Goal: Task Accomplishment & Management: Use online tool/utility

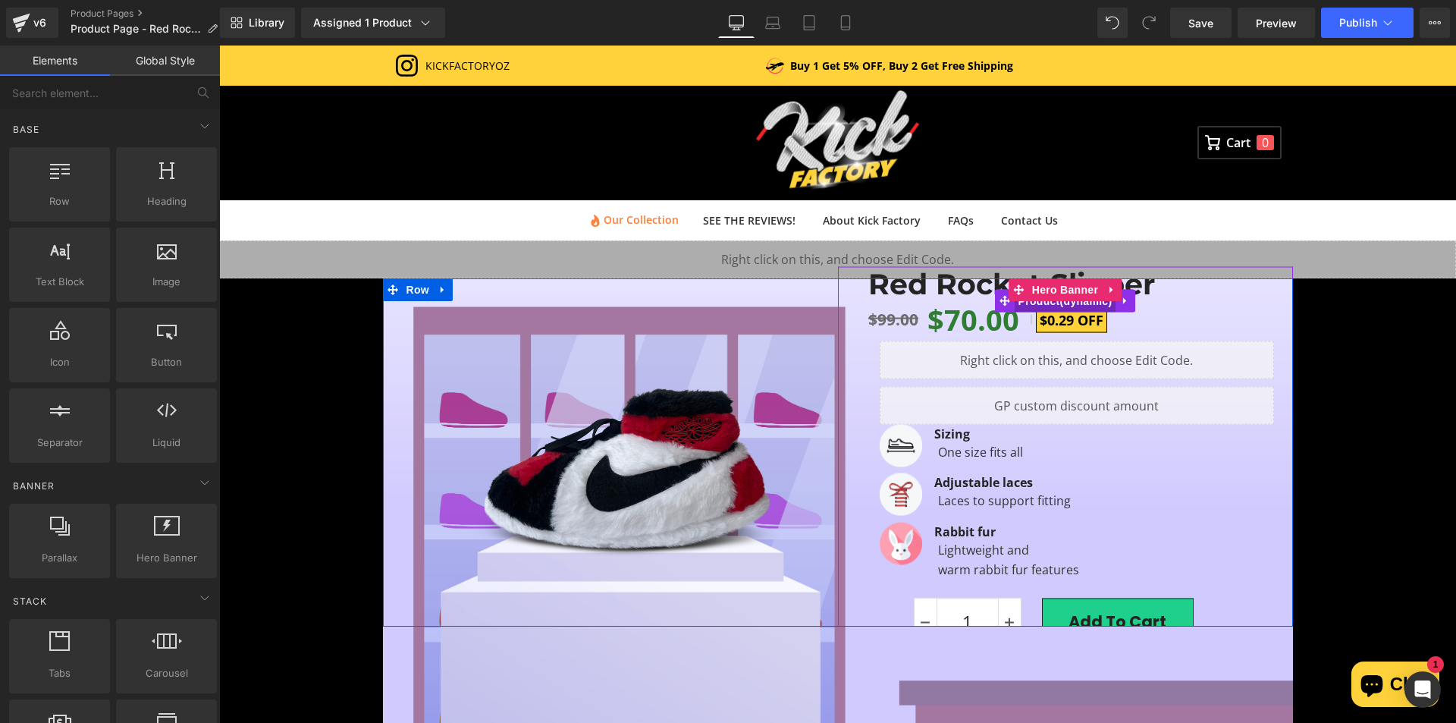
click at [1044, 303] on span "Product" at bounding box center [1066, 301] width 102 height 23
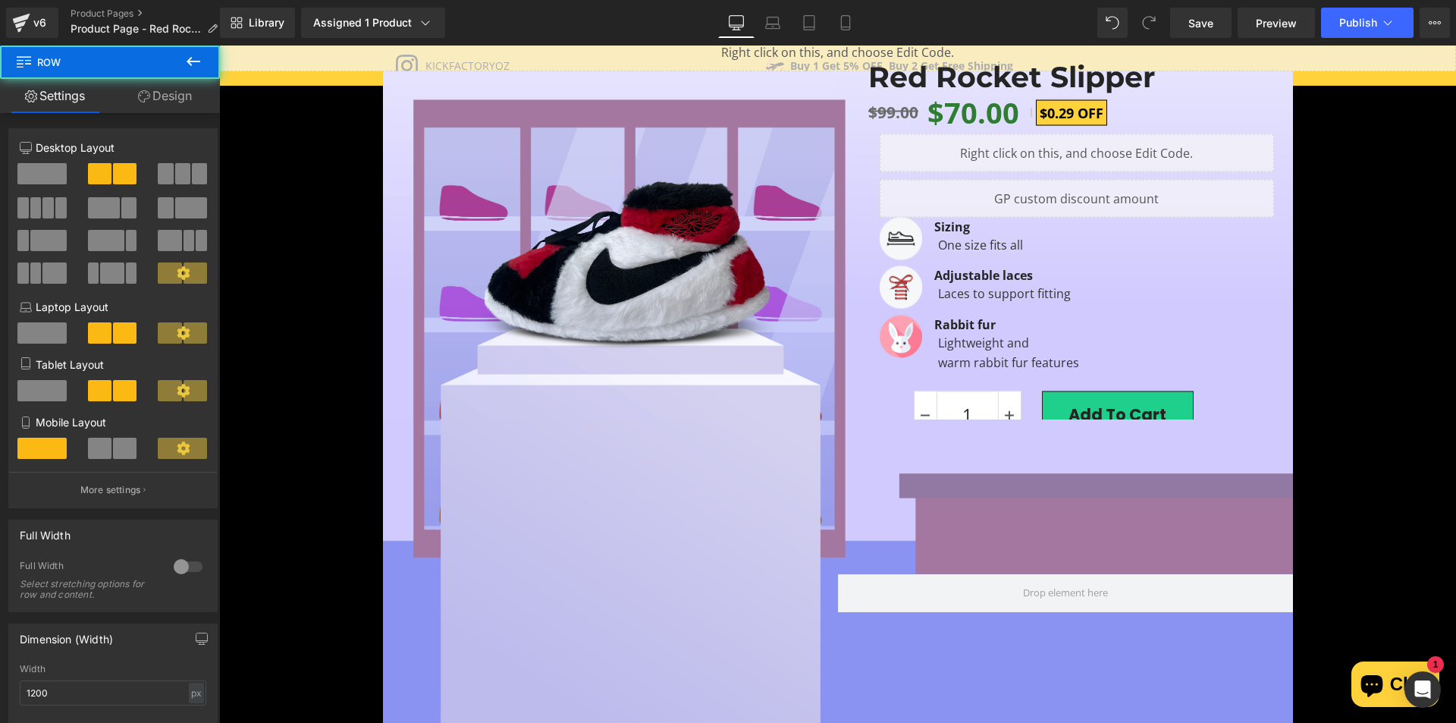
scroll to position [172, 0]
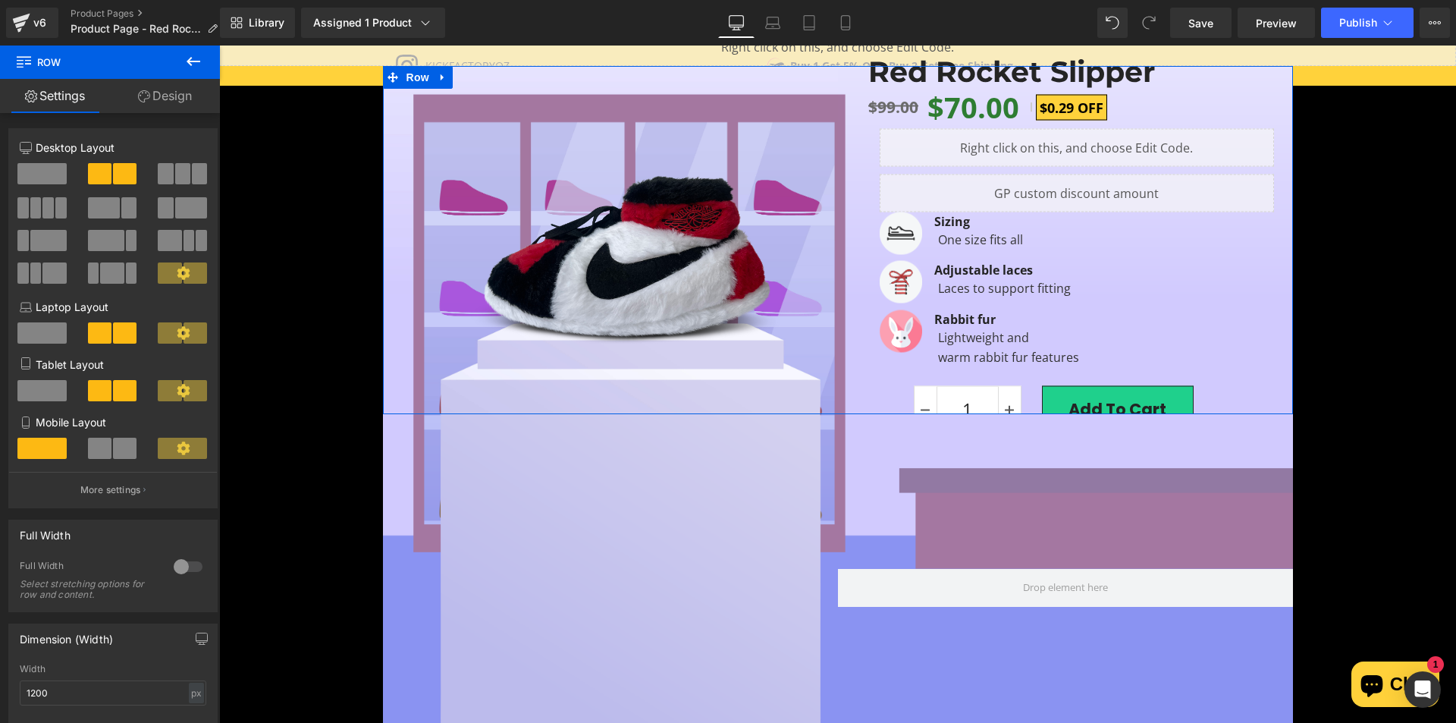
click at [174, 84] on link "Design" at bounding box center [165, 96] width 110 height 34
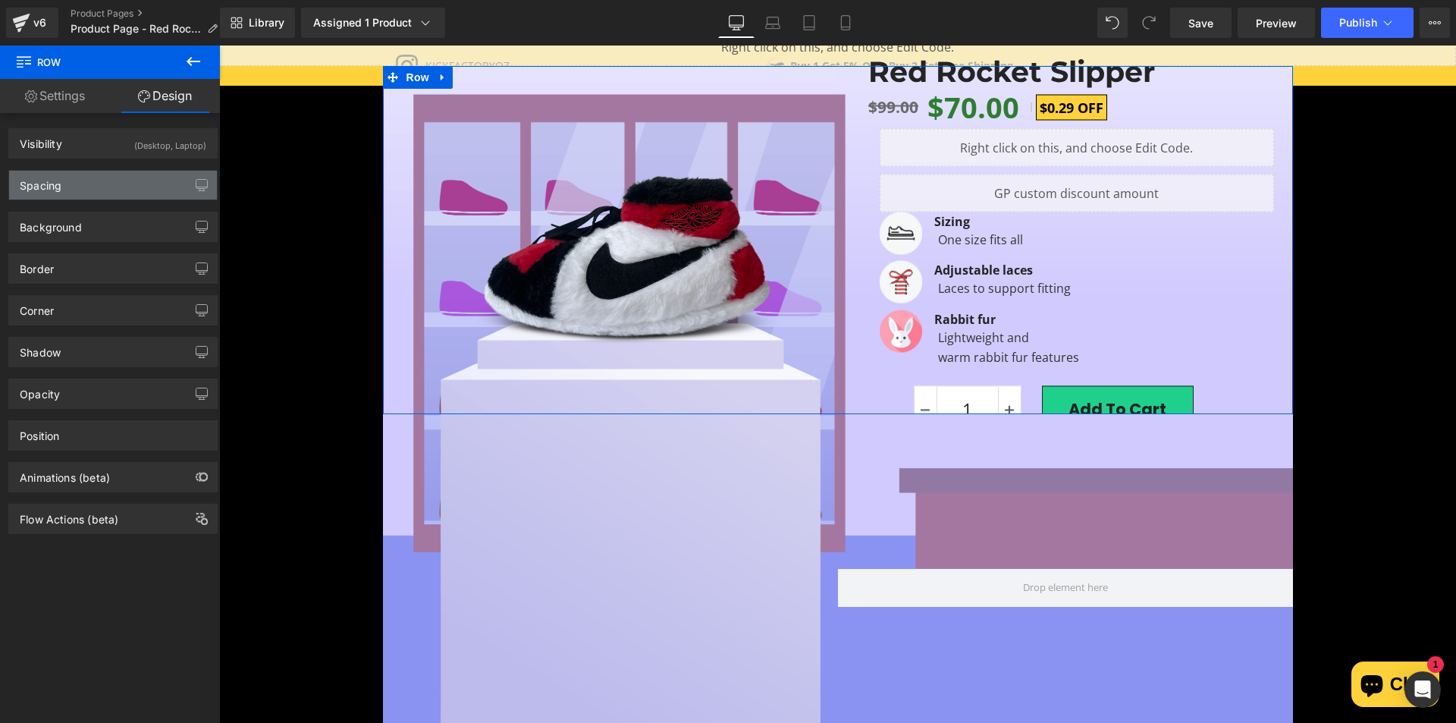
click at [105, 182] on div "Spacing" at bounding box center [113, 185] width 208 height 29
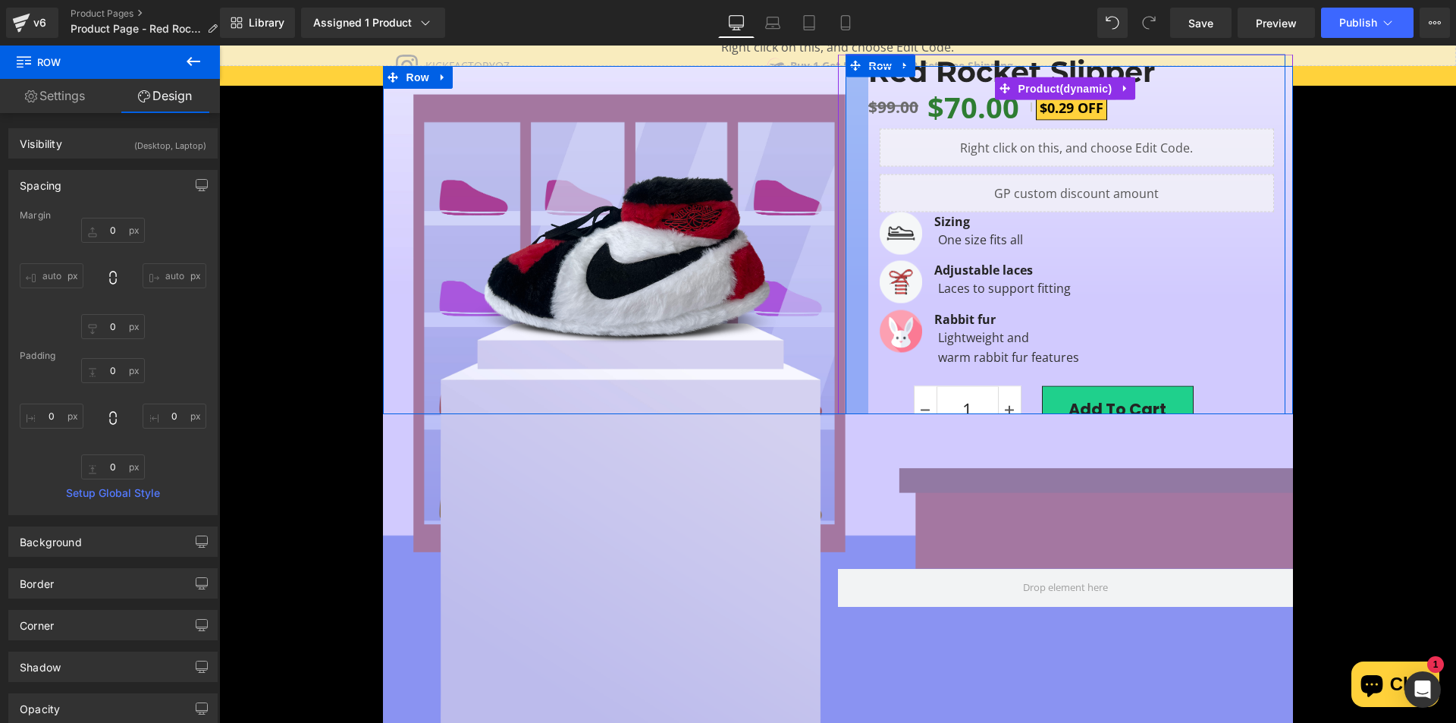
click at [846, 86] on div at bounding box center [857, 255] width 23 height 401
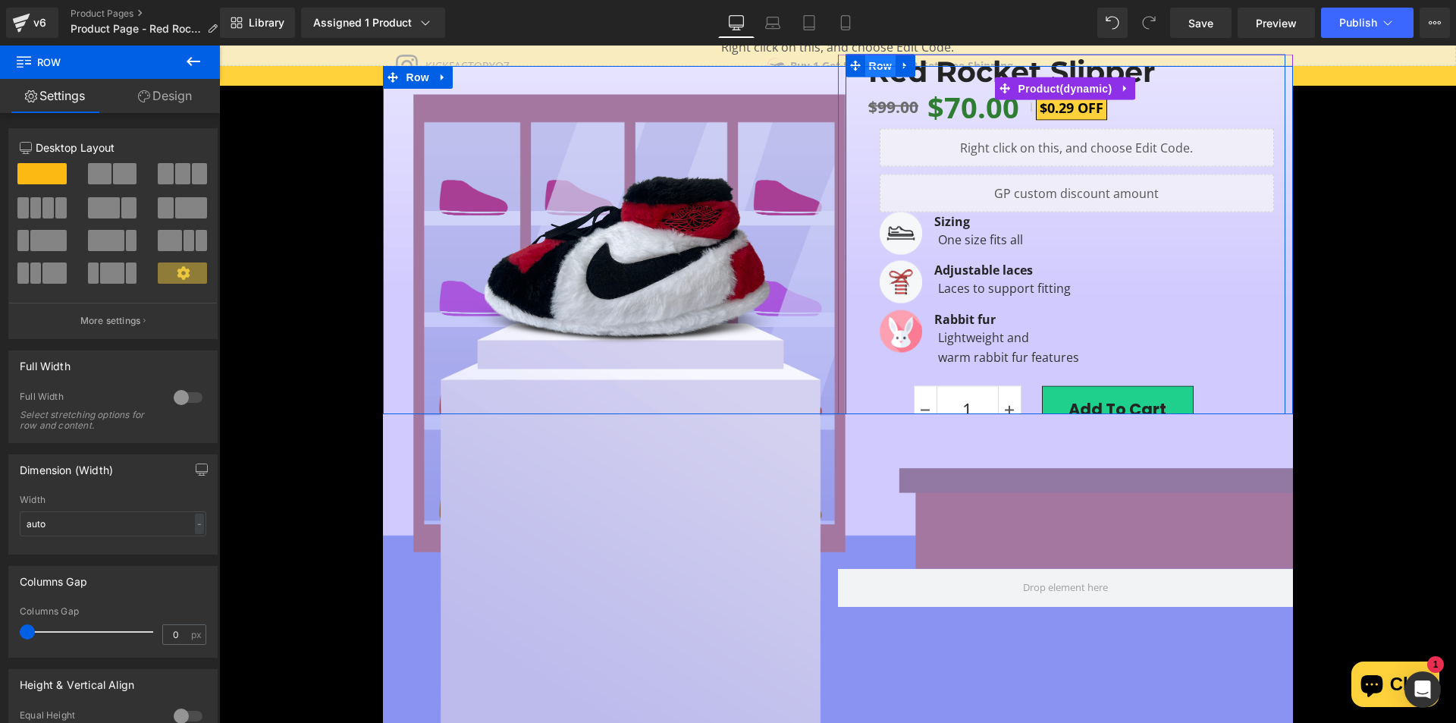
click at [868, 71] on span "Row" at bounding box center [880, 66] width 30 height 23
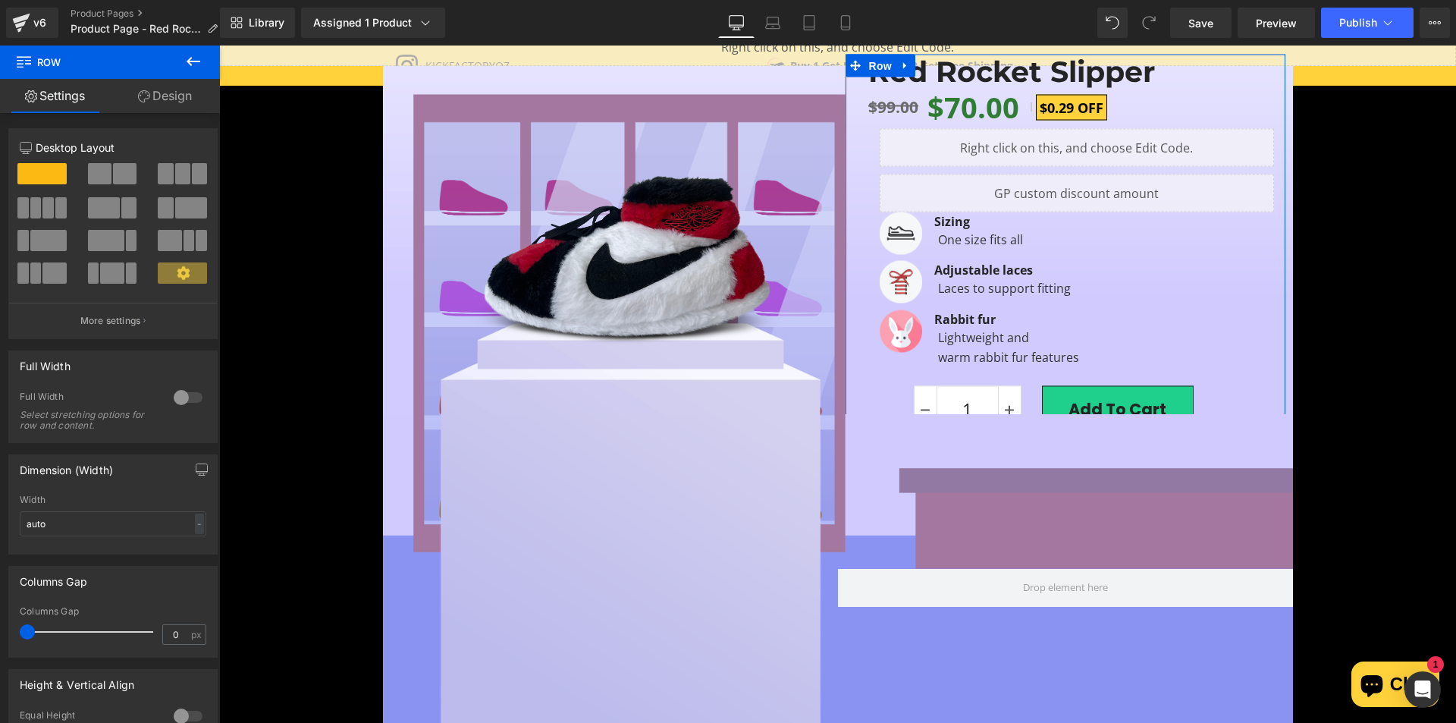
click at [169, 103] on link "Design" at bounding box center [165, 96] width 110 height 34
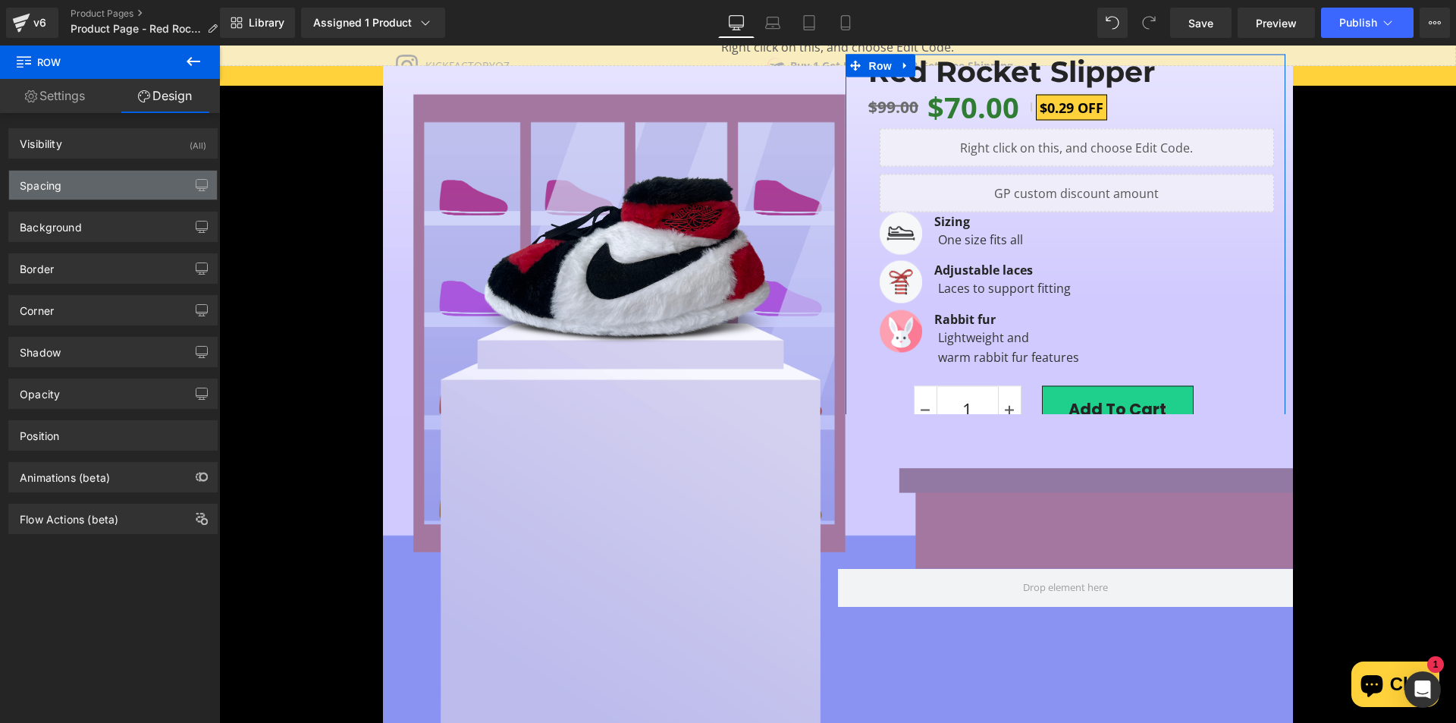
click at [130, 187] on div "Spacing" at bounding box center [113, 185] width 208 height 29
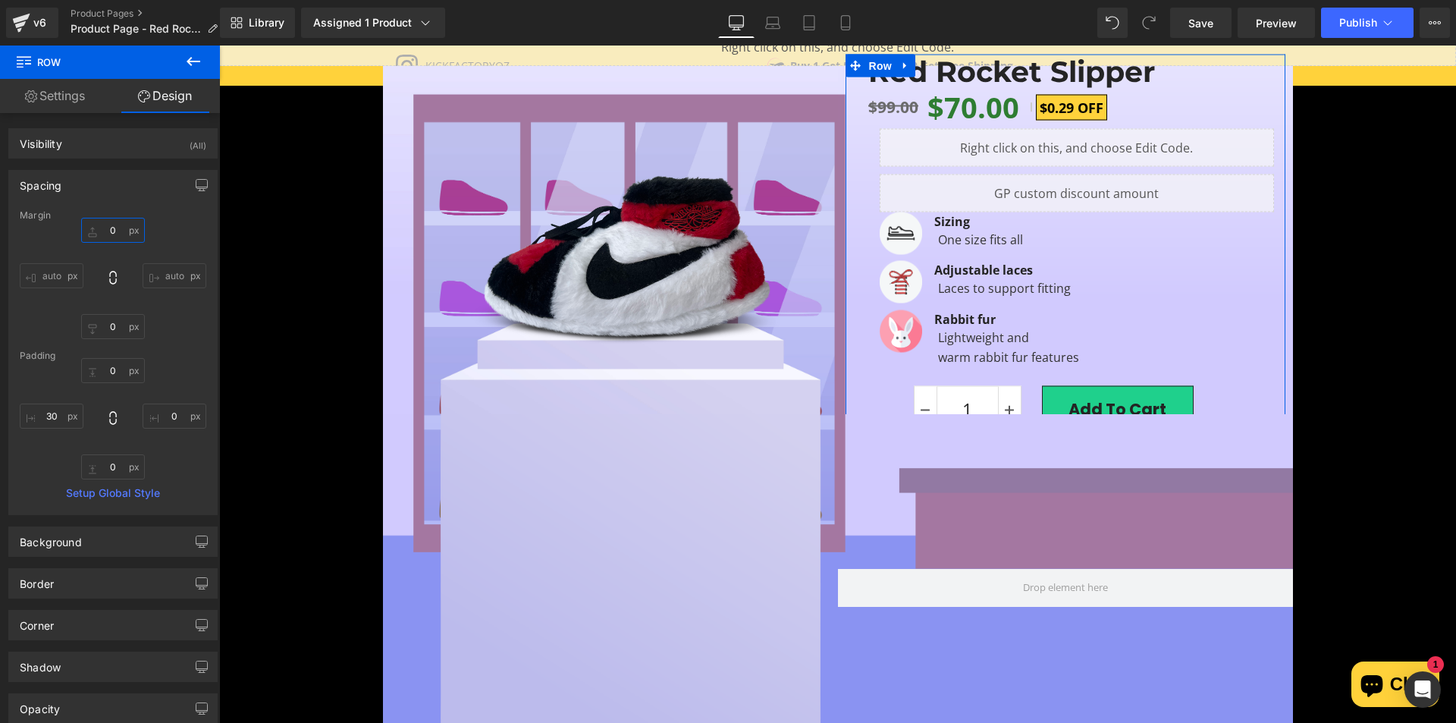
click at [108, 231] on input "text" at bounding box center [113, 230] width 64 height 25
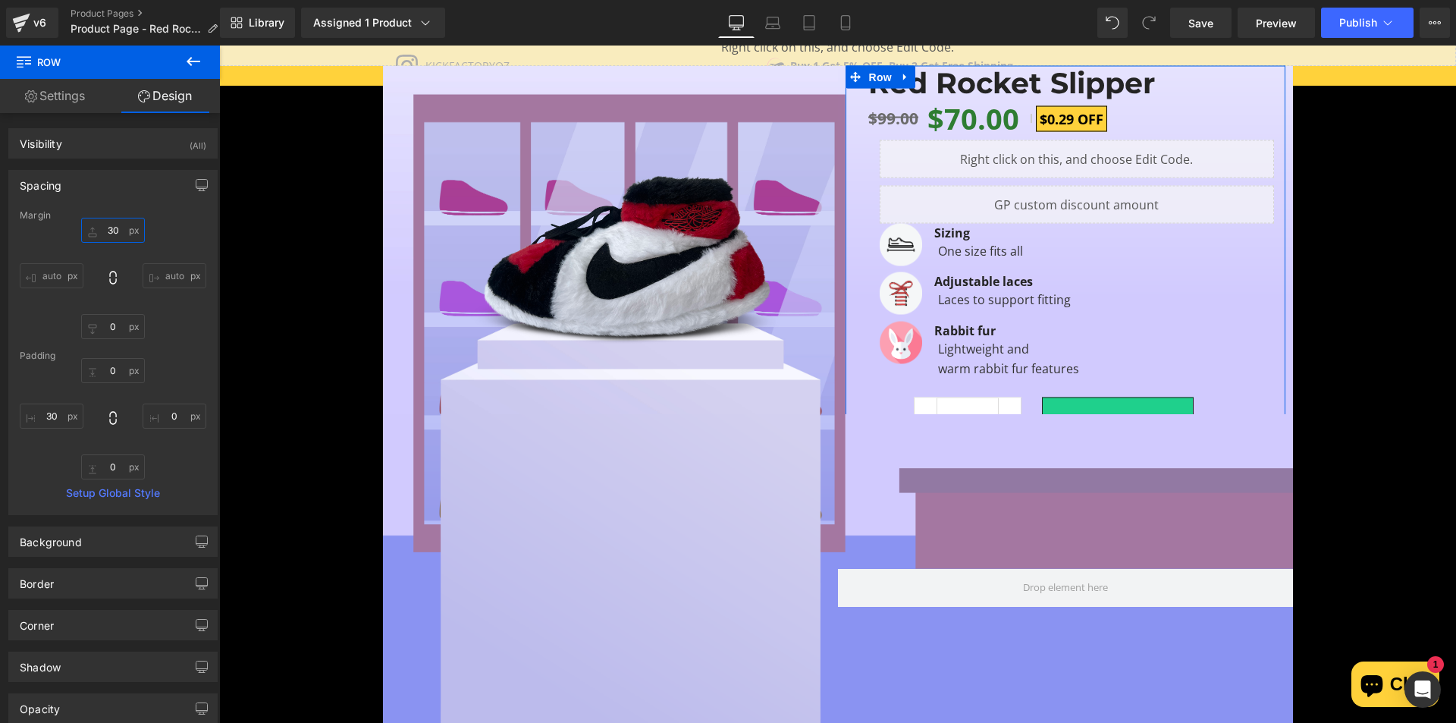
type input "3"
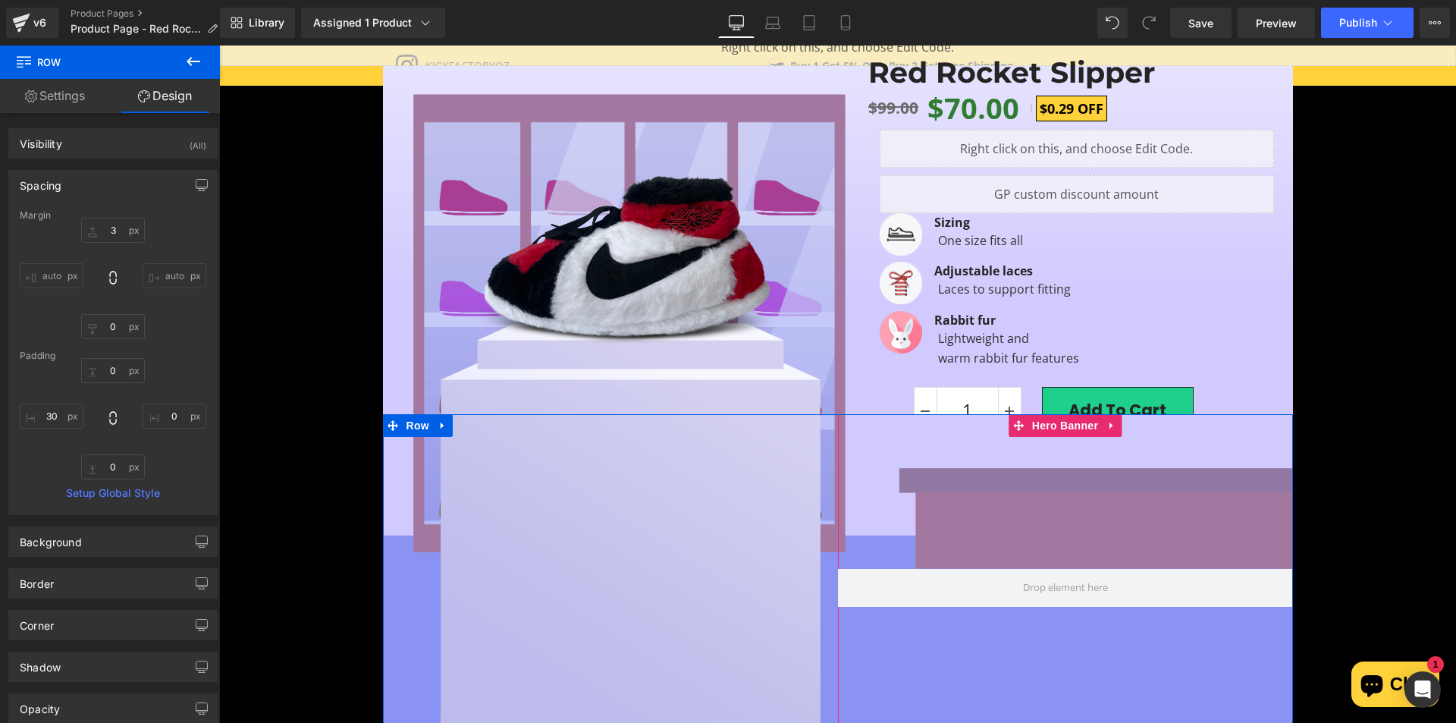
click at [920, 447] on div at bounding box center [1065, 588] width 455 height 348
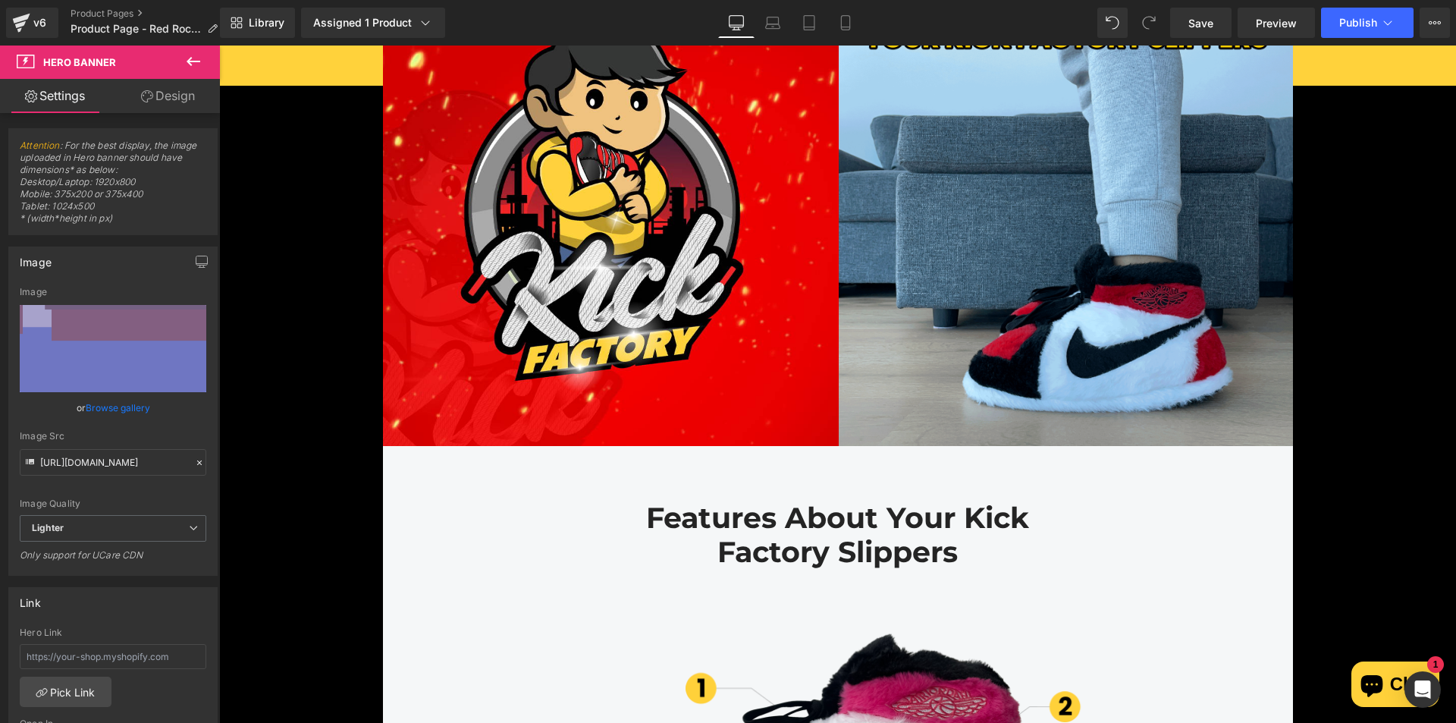
scroll to position [1765, 0]
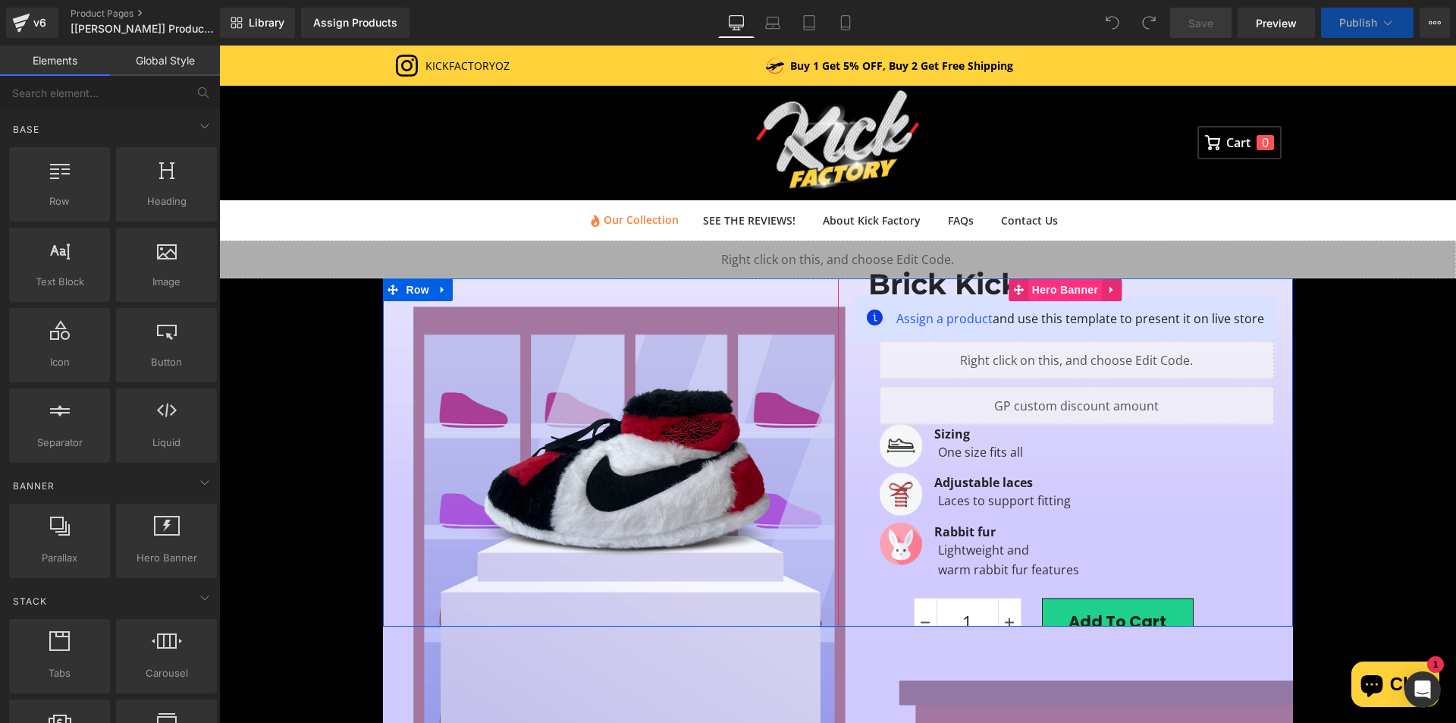
click at [1049, 292] on span "Hero Banner" at bounding box center [1065, 289] width 74 height 23
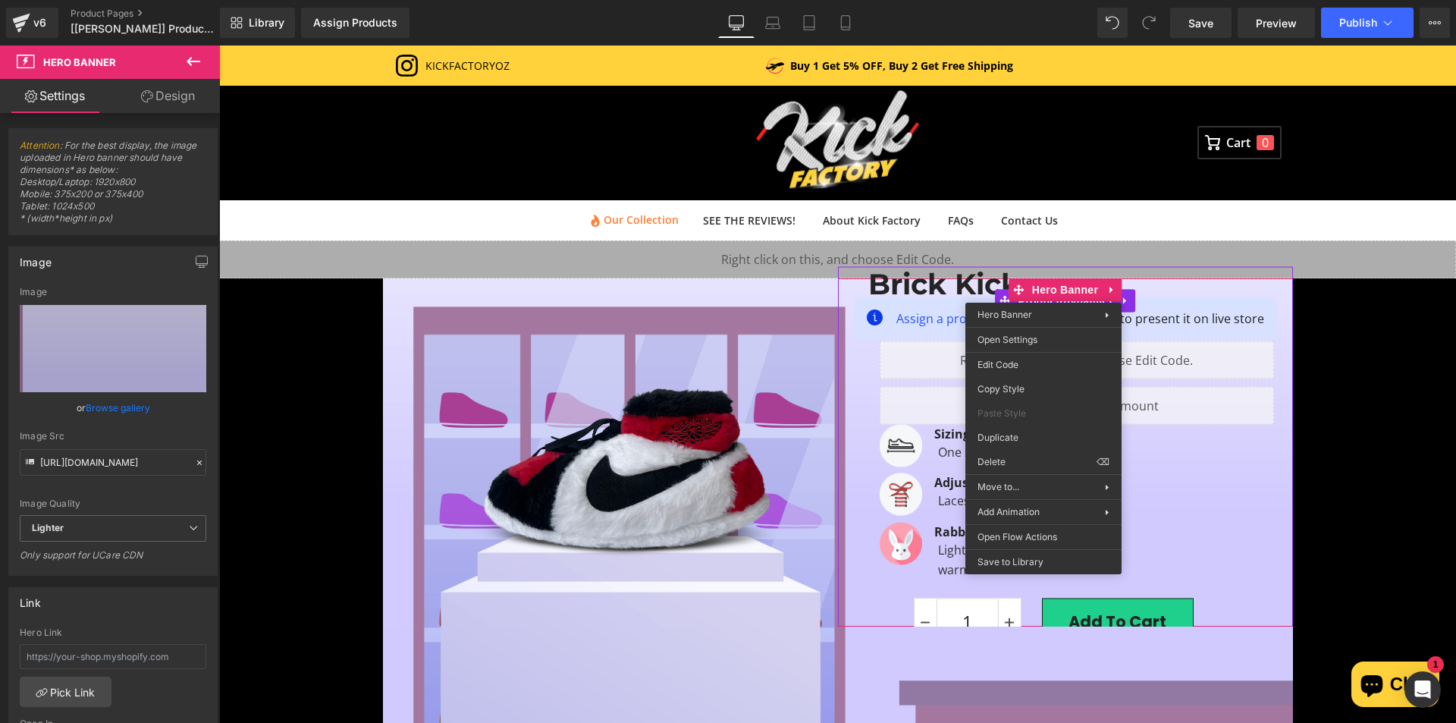
click at [219, 45] on div at bounding box center [219, 45] width 0 height 0
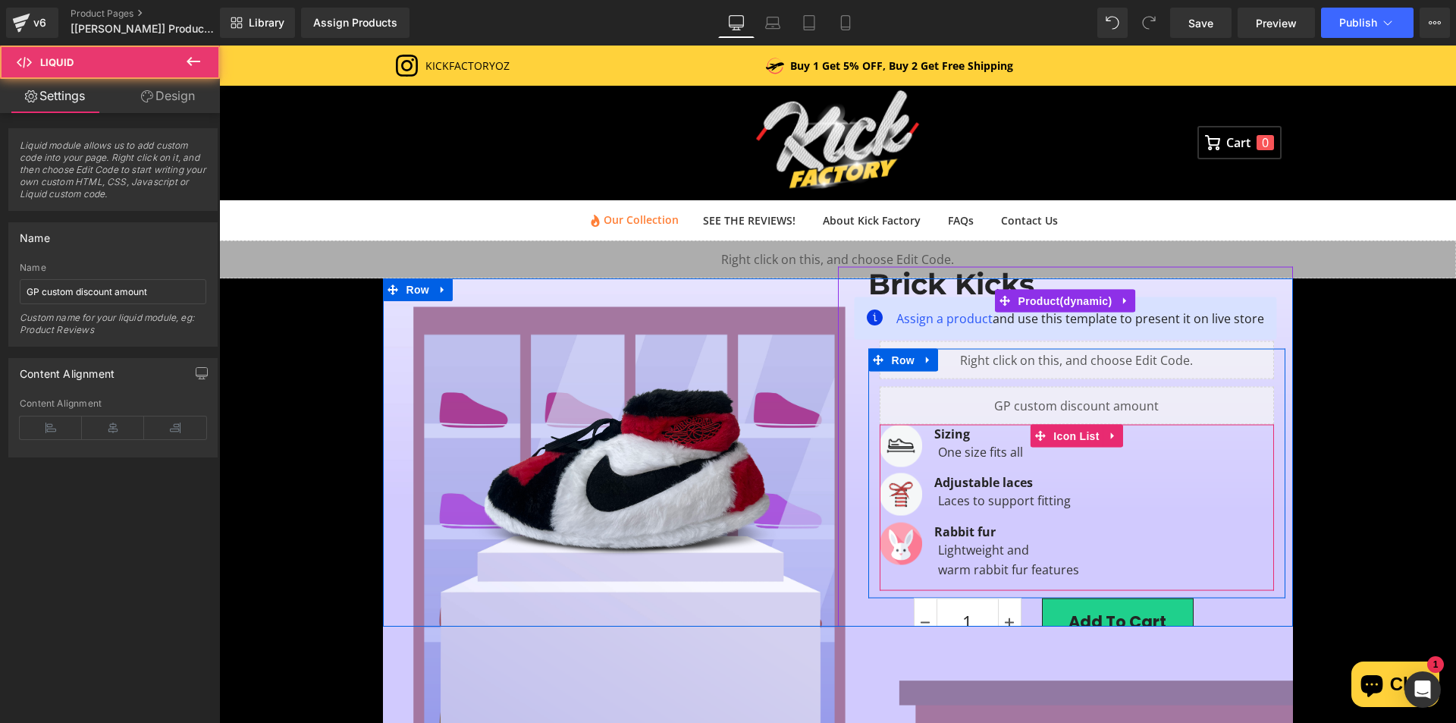
click at [1189, 455] on div "Image Sizing Text Block One size fits all Text Block Image Adjustable laces Tex…" at bounding box center [1077, 507] width 394 height 166
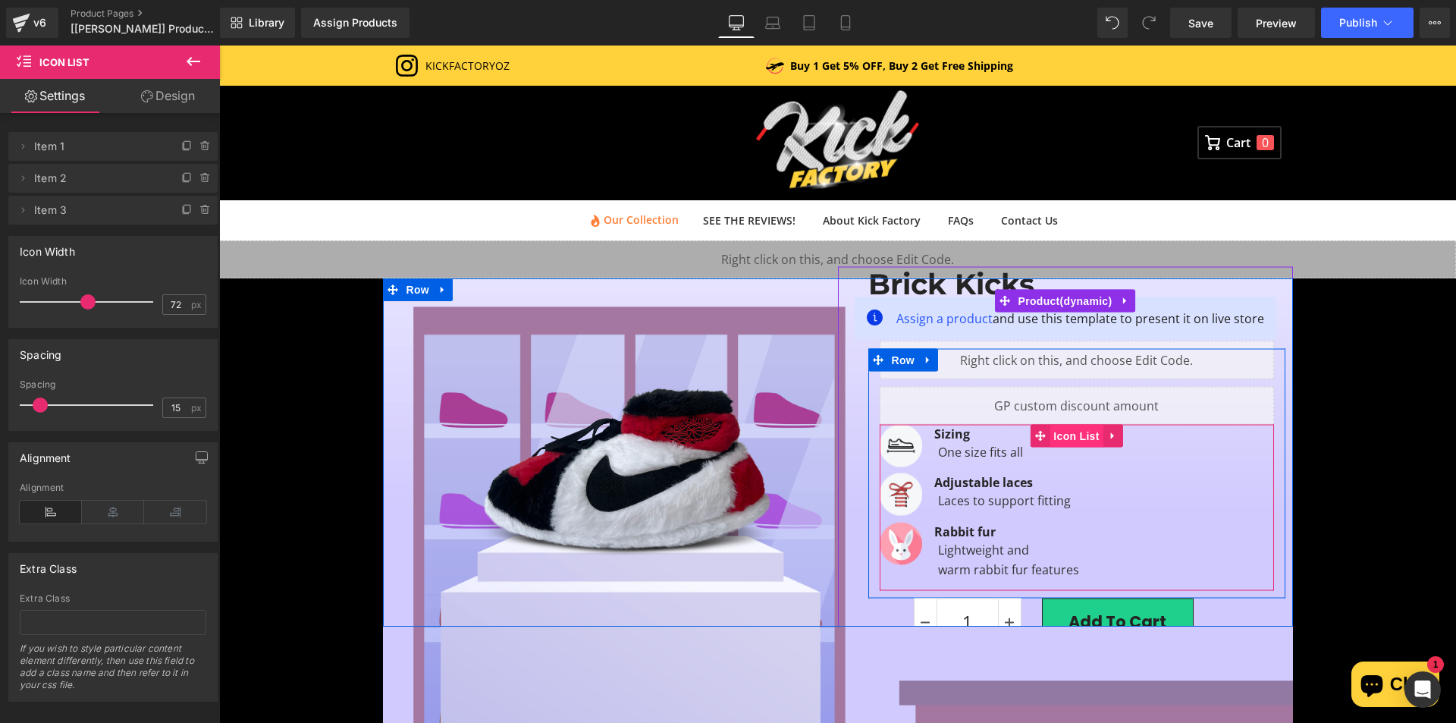
click at [1059, 432] on span "Icon List" at bounding box center [1076, 435] width 53 height 23
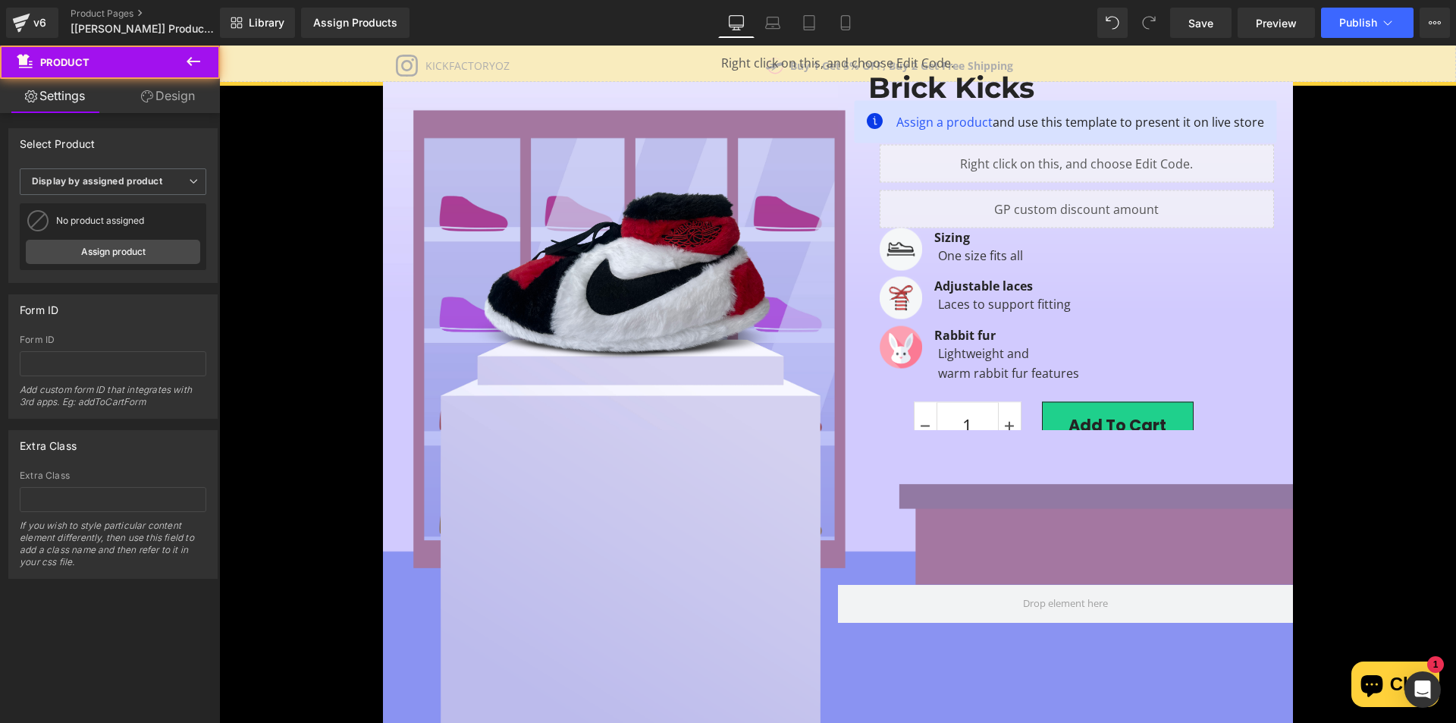
scroll to position [161, 0]
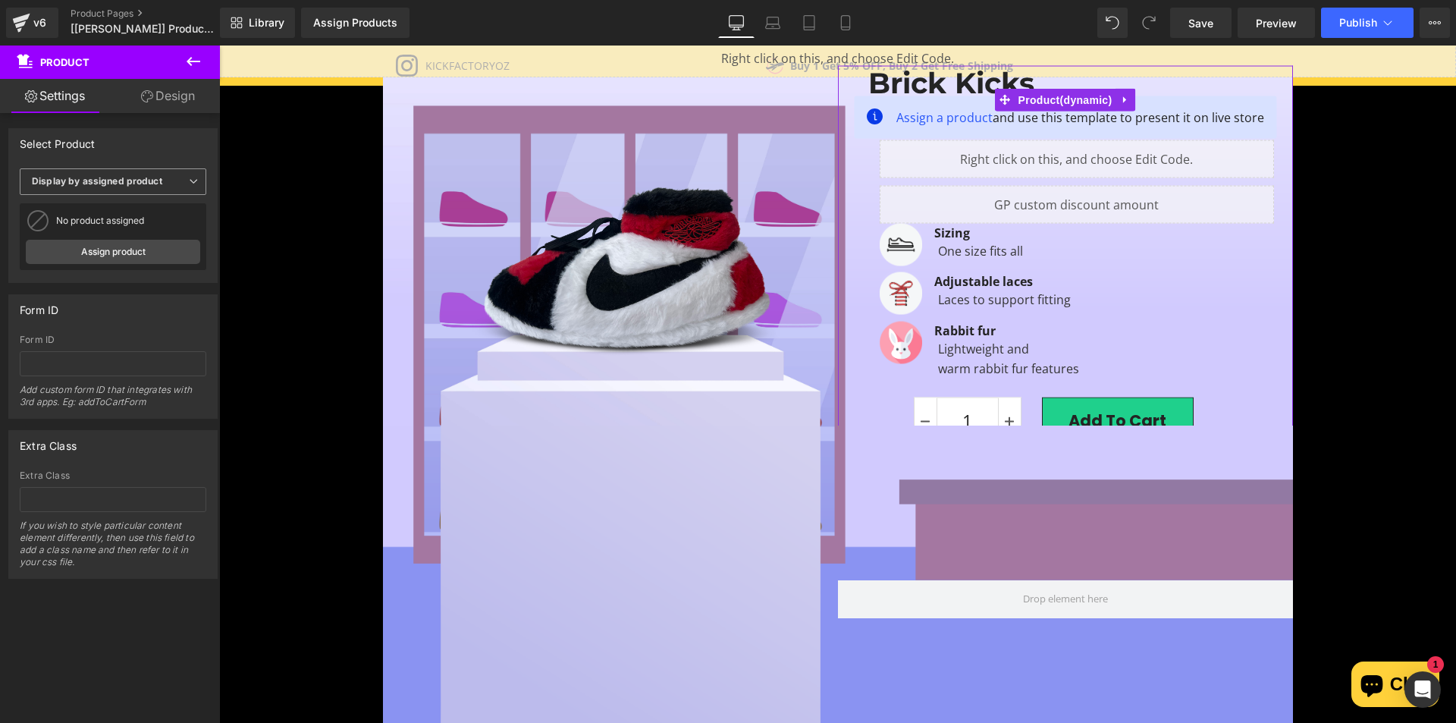
click at [177, 196] on div "Display by assigned product Display by assigned product Select manually" at bounding box center [113, 183] width 187 height 31
click at [170, 181] on span "Display by assigned product" at bounding box center [113, 181] width 187 height 27
click at [158, 229] on li "Select manually" at bounding box center [110, 228] width 180 height 23
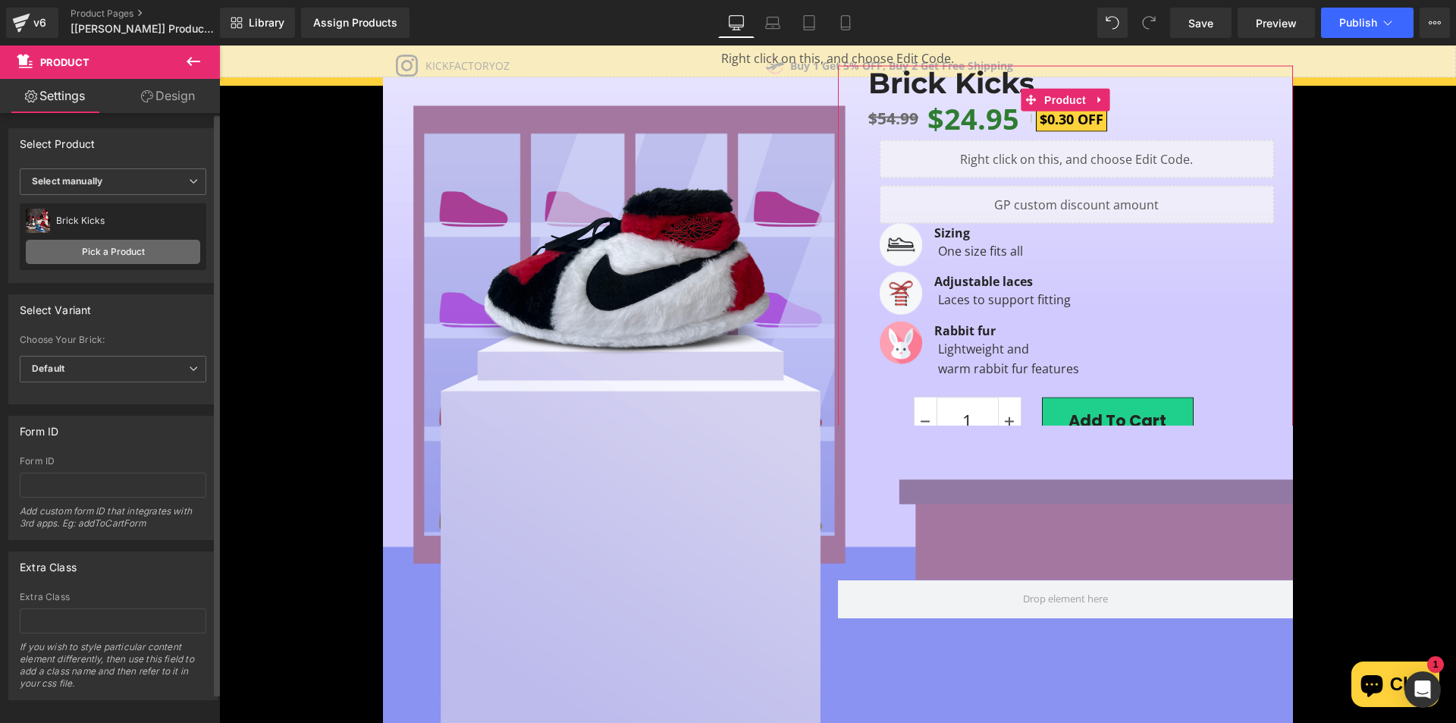
click at [101, 247] on link "Pick a Product" at bounding box center [113, 252] width 174 height 24
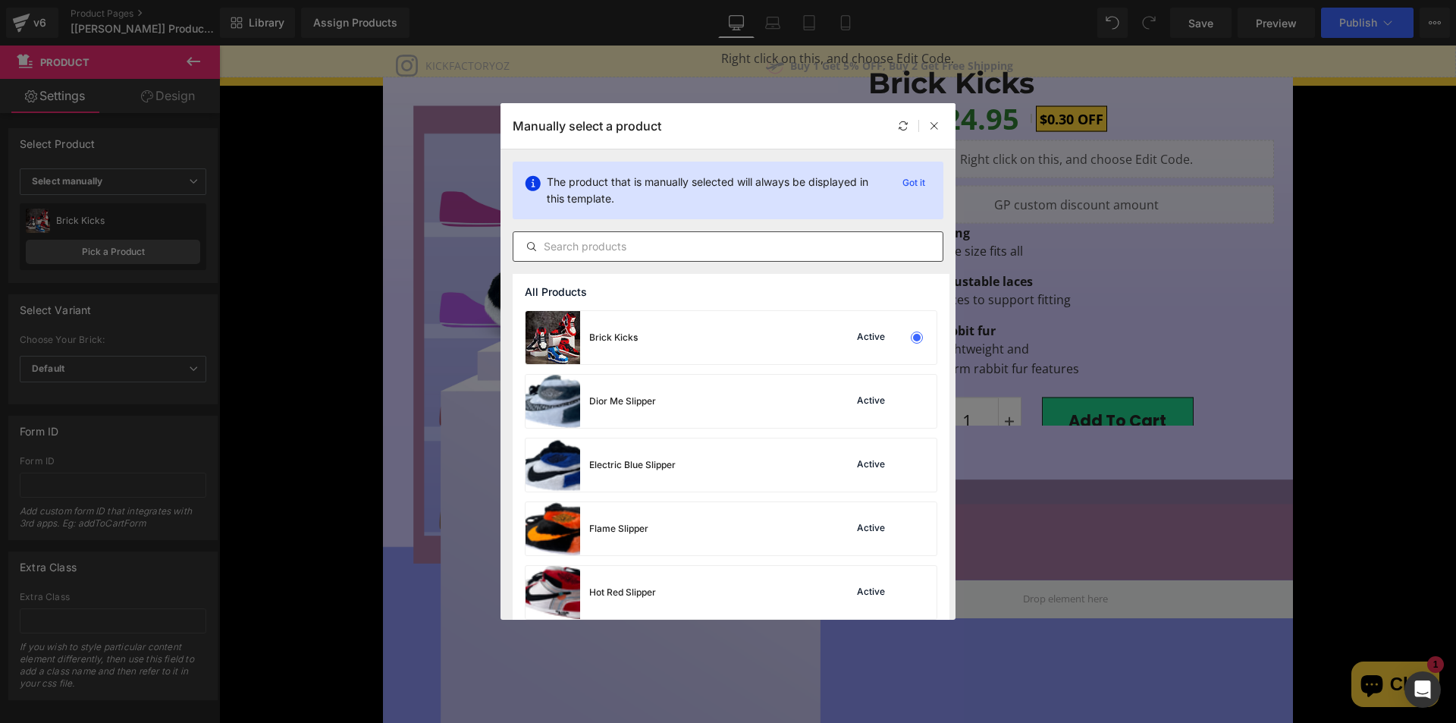
click at [599, 241] on input "text" at bounding box center [727, 246] width 429 height 18
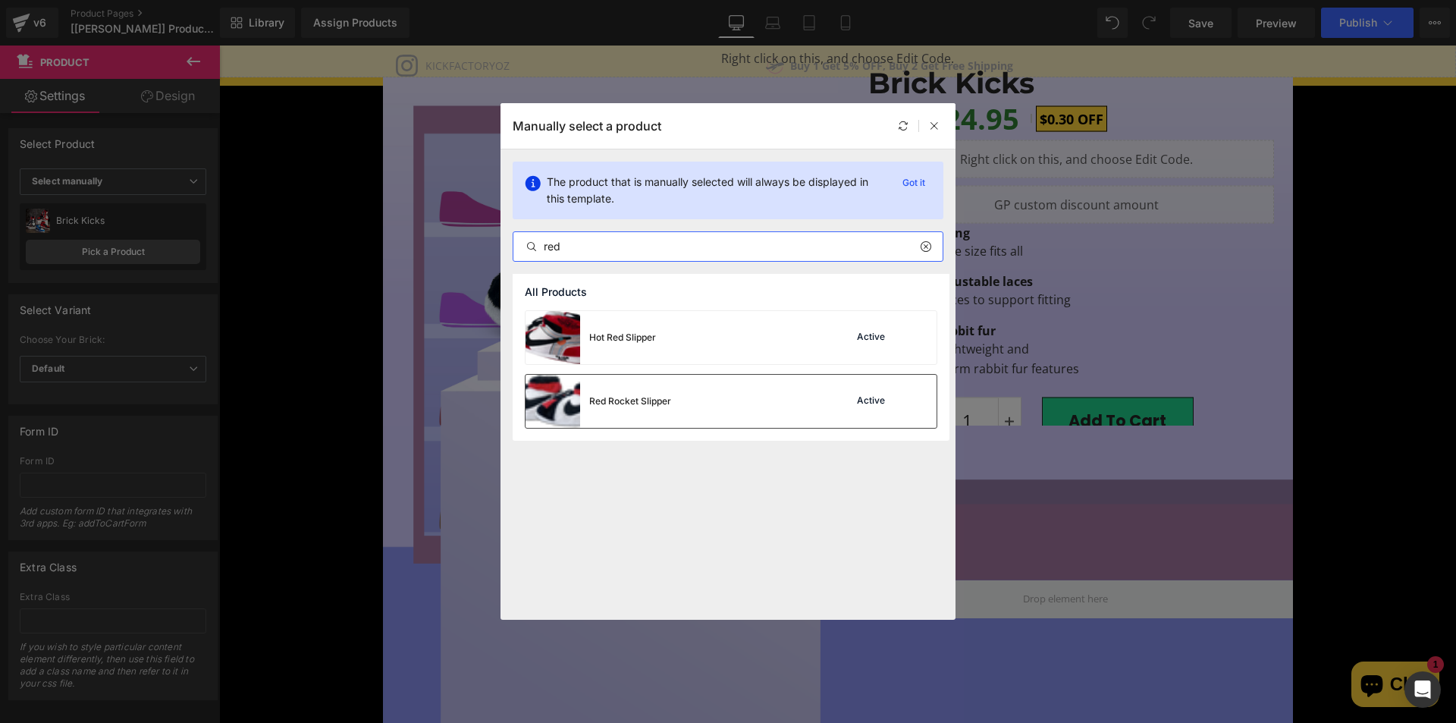
type input "red"
click at [637, 399] on div "Red Rocket Slipper" at bounding box center [630, 401] width 82 height 14
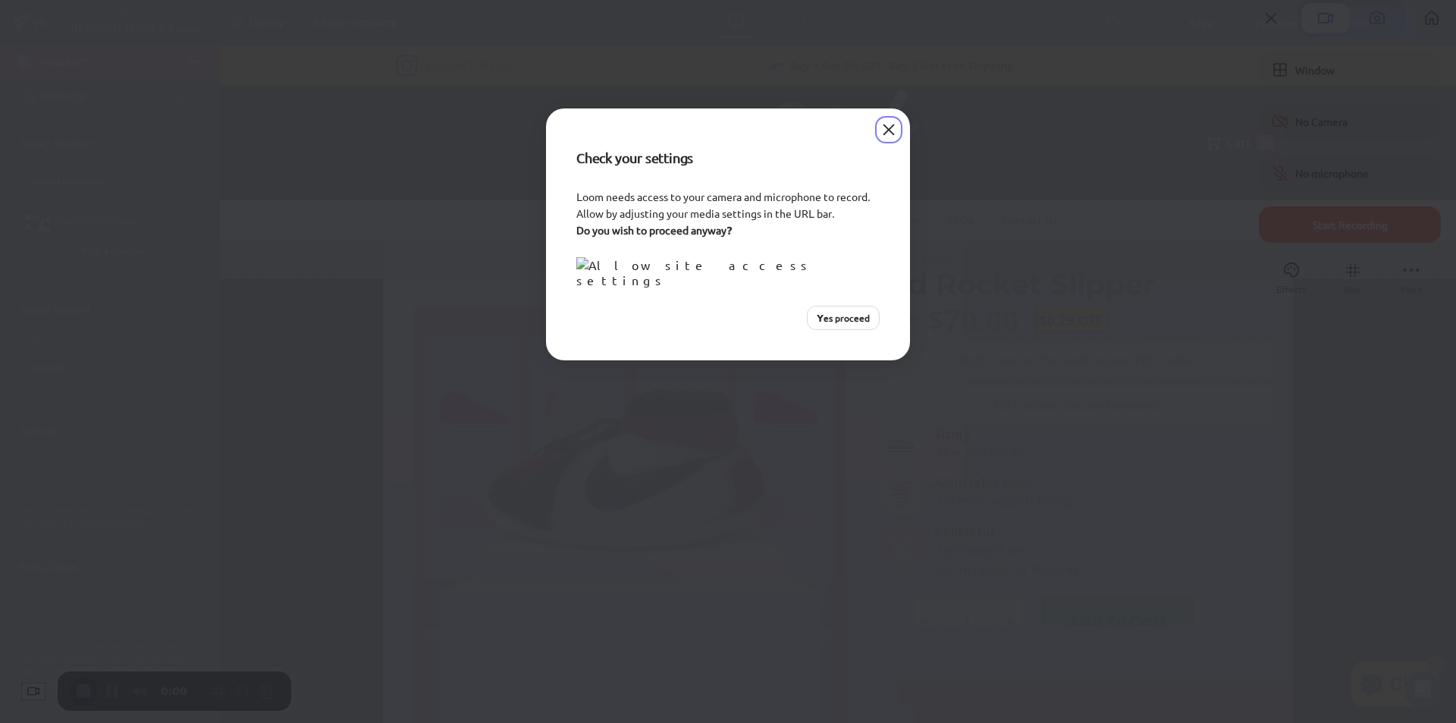
click at [851, 325] on span "Yes proceed" at bounding box center [843, 318] width 53 height 14
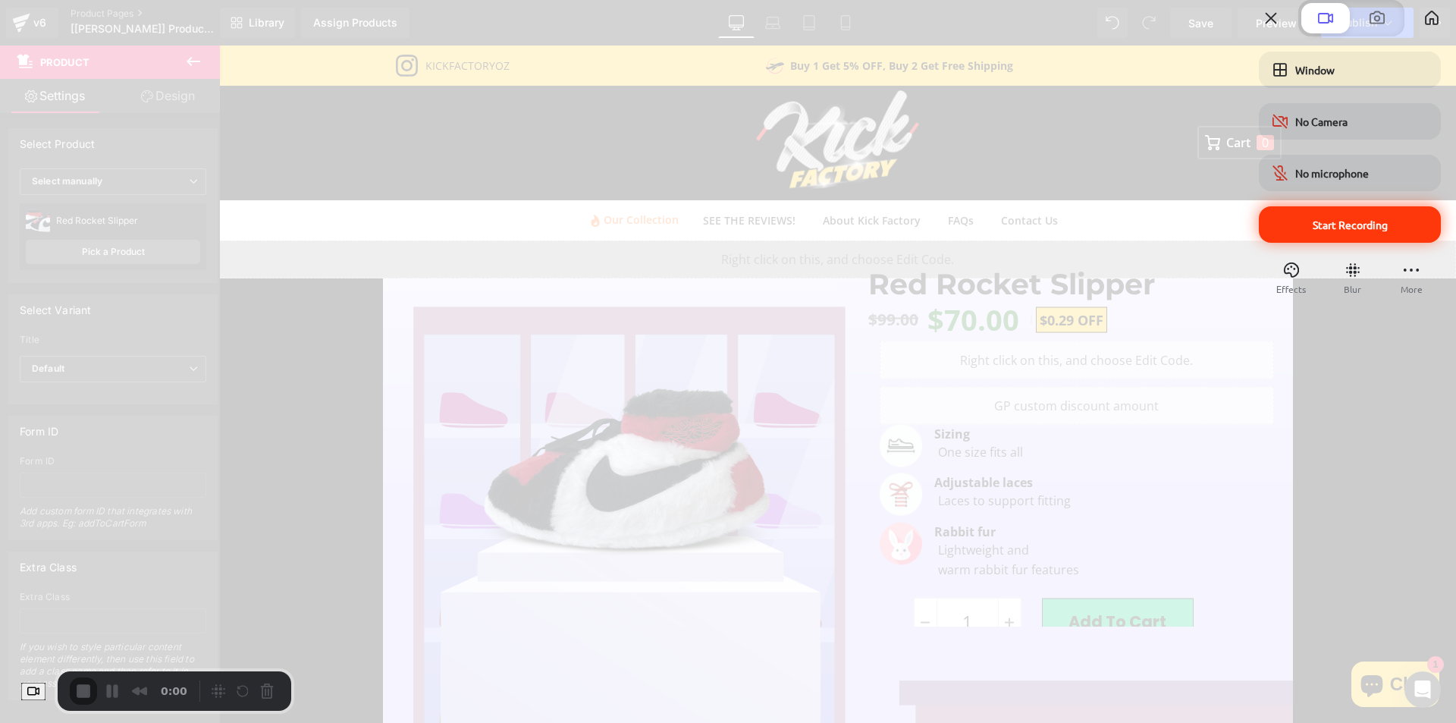
click at [1282, 243] on div "Start Recording" at bounding box center [1350, 224] width 182 height 36
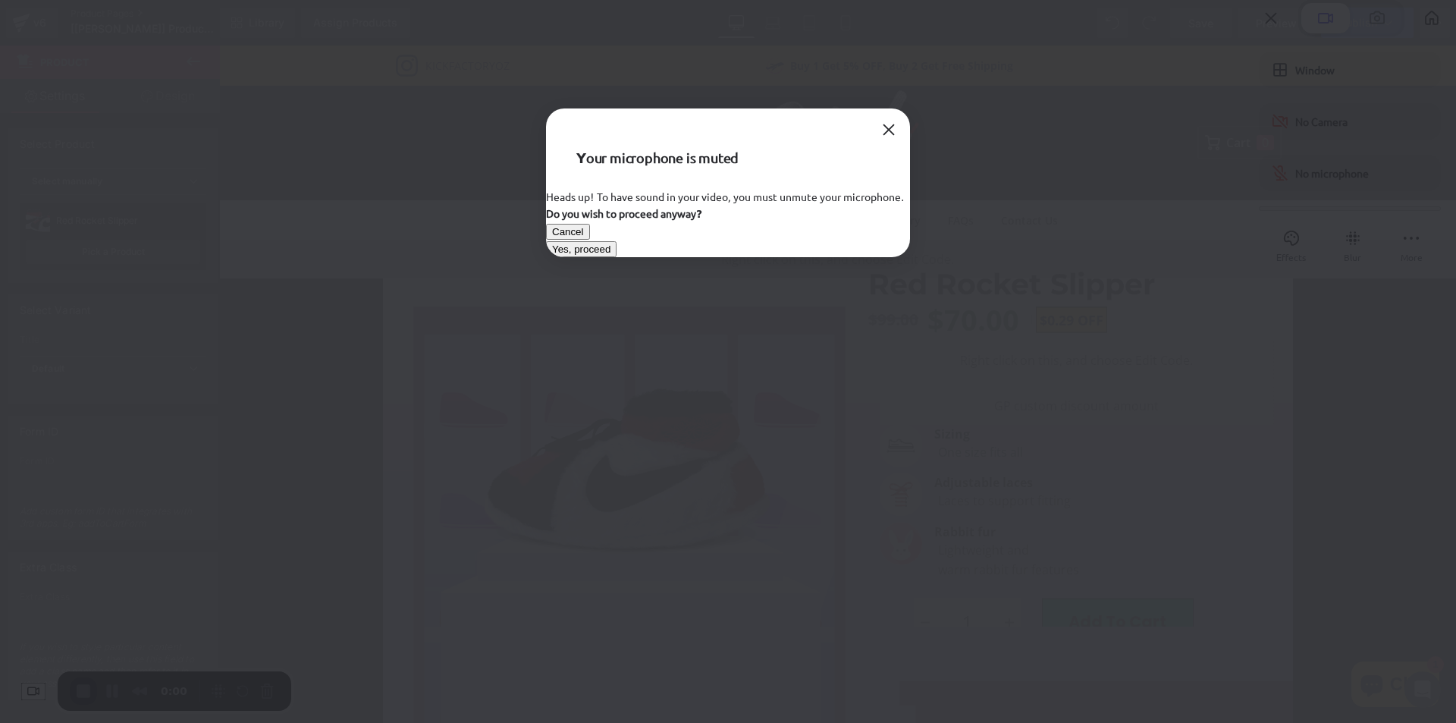
click at [610, 255] on span "Yes, proceed" at bounding box center [581, 248] width 58 height 11
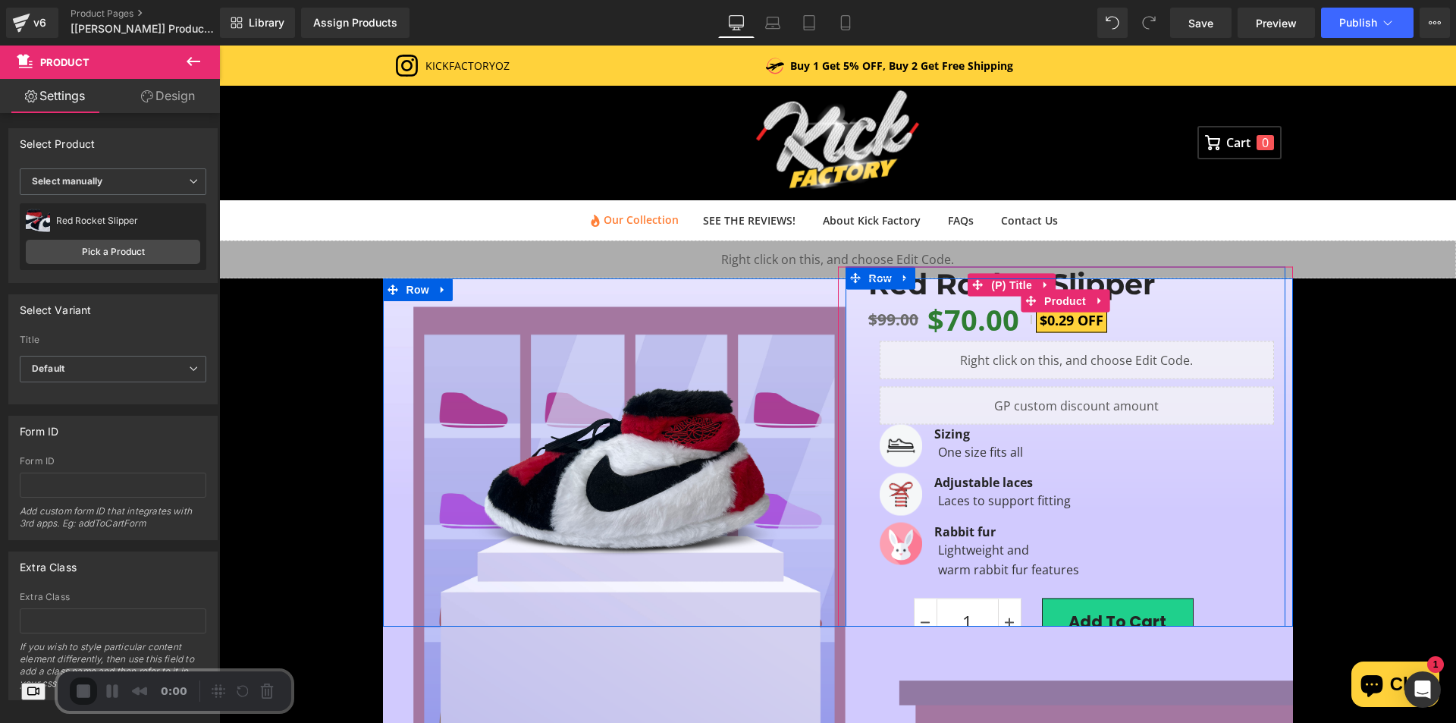
click at [941, 292] on link "Red Rocket Slipper" at bounding box center [1011, 284] width 287 height 35
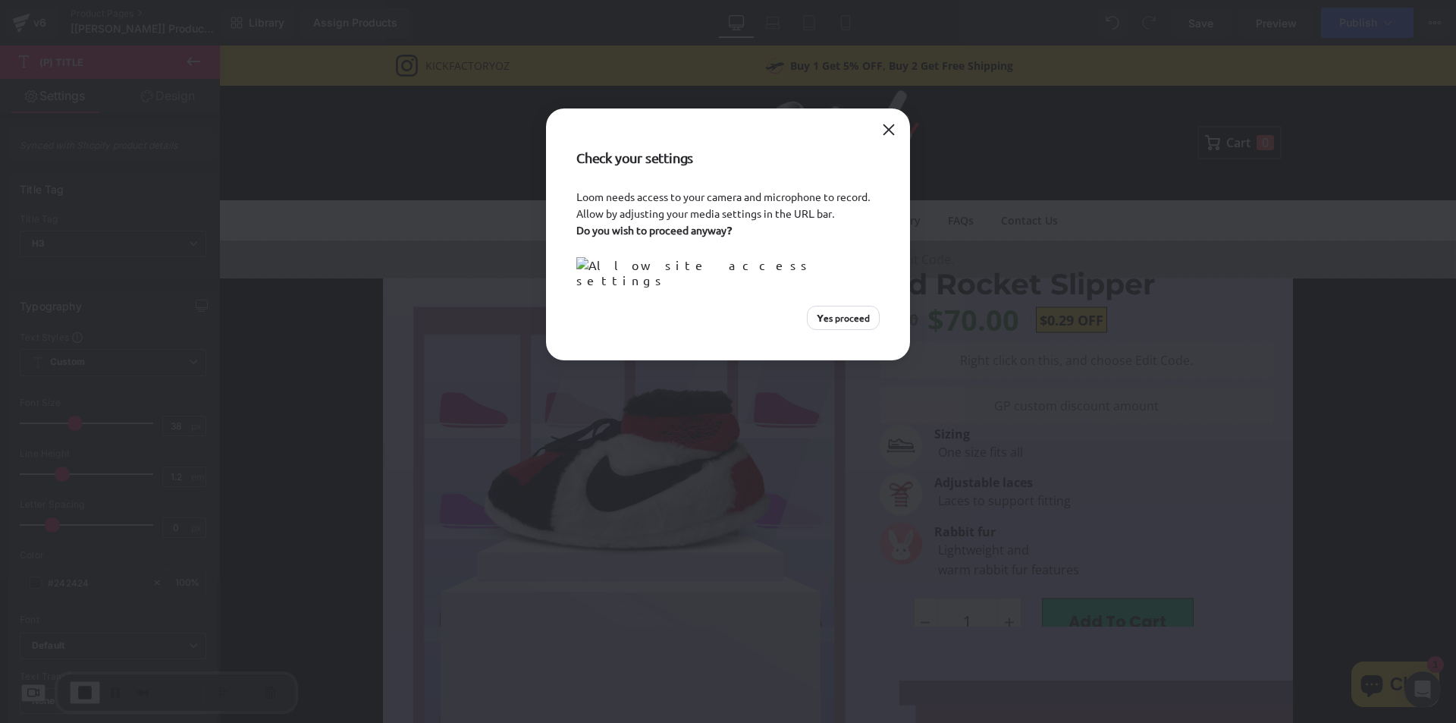
click at [850, 325] on span "Yes proceed" at bounding box center [843, 318] width 53 height 14
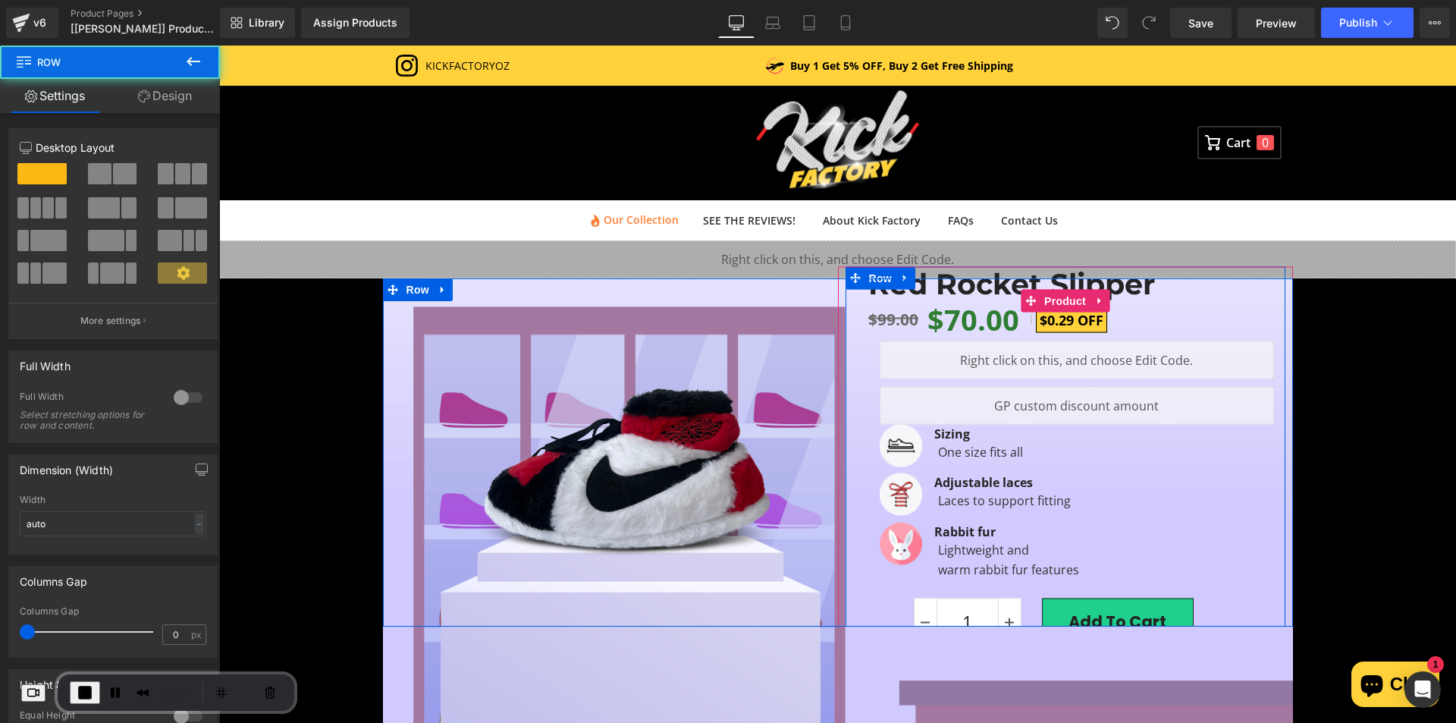
click at [847, 298] on div "Red Rocket Slipper (P) Title $99.00 $70.00 $0.29 OFF (P) Price Liquid Liquid Im…" at bounding box center [1066, 467] width 440 height 401
click at [838, 297] on div at bounding box center [842, 467] width 8 height 401
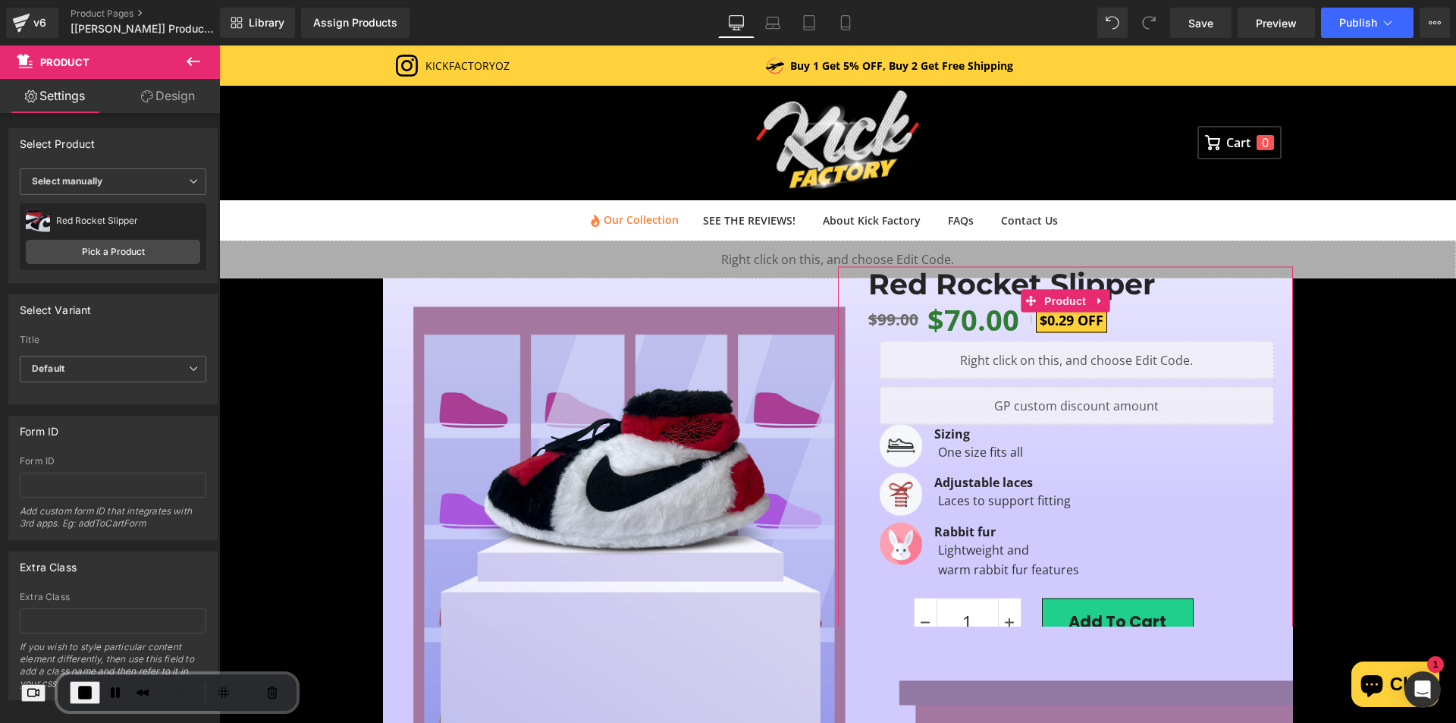
click at [151, 100] on icon at bounding box center [147, 96] width 12 height 12
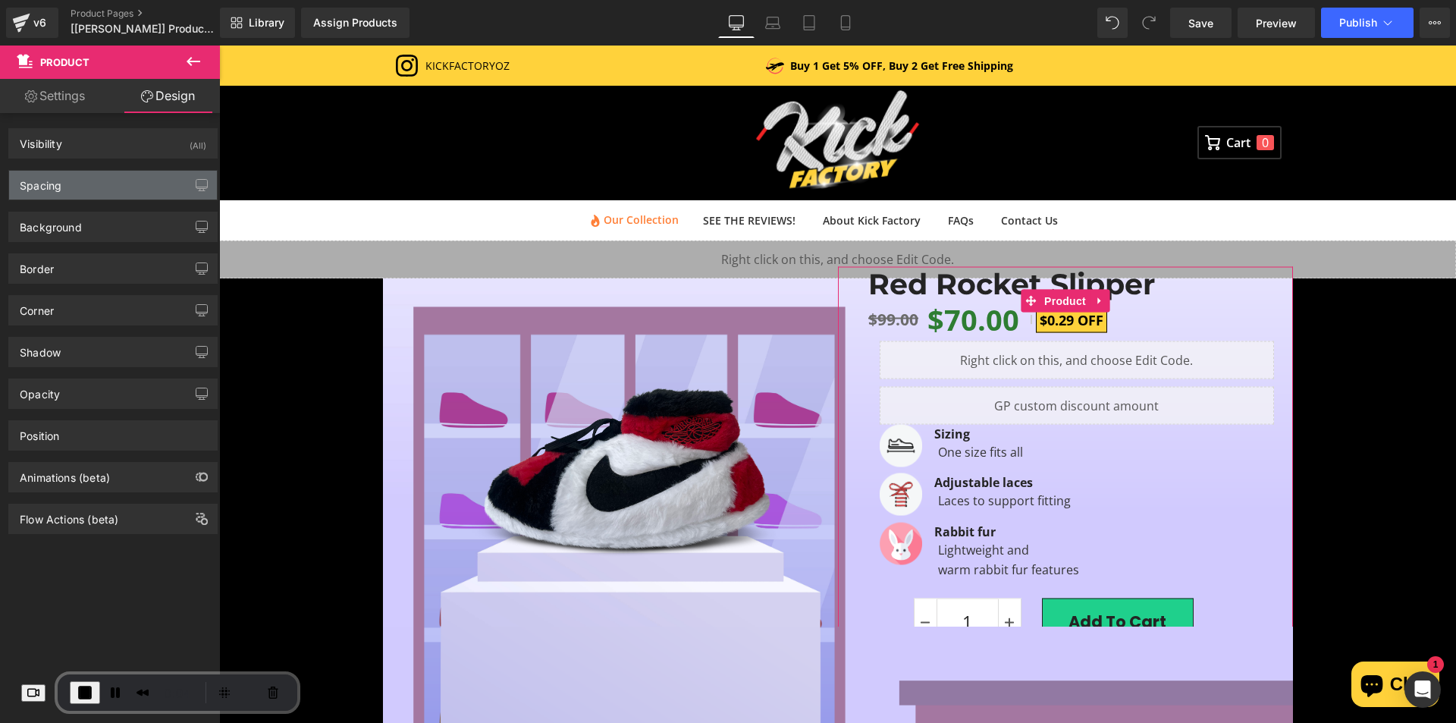
click at [121, 186] on div "Spacing" at bounding box center [113, 185] width 208 height 29
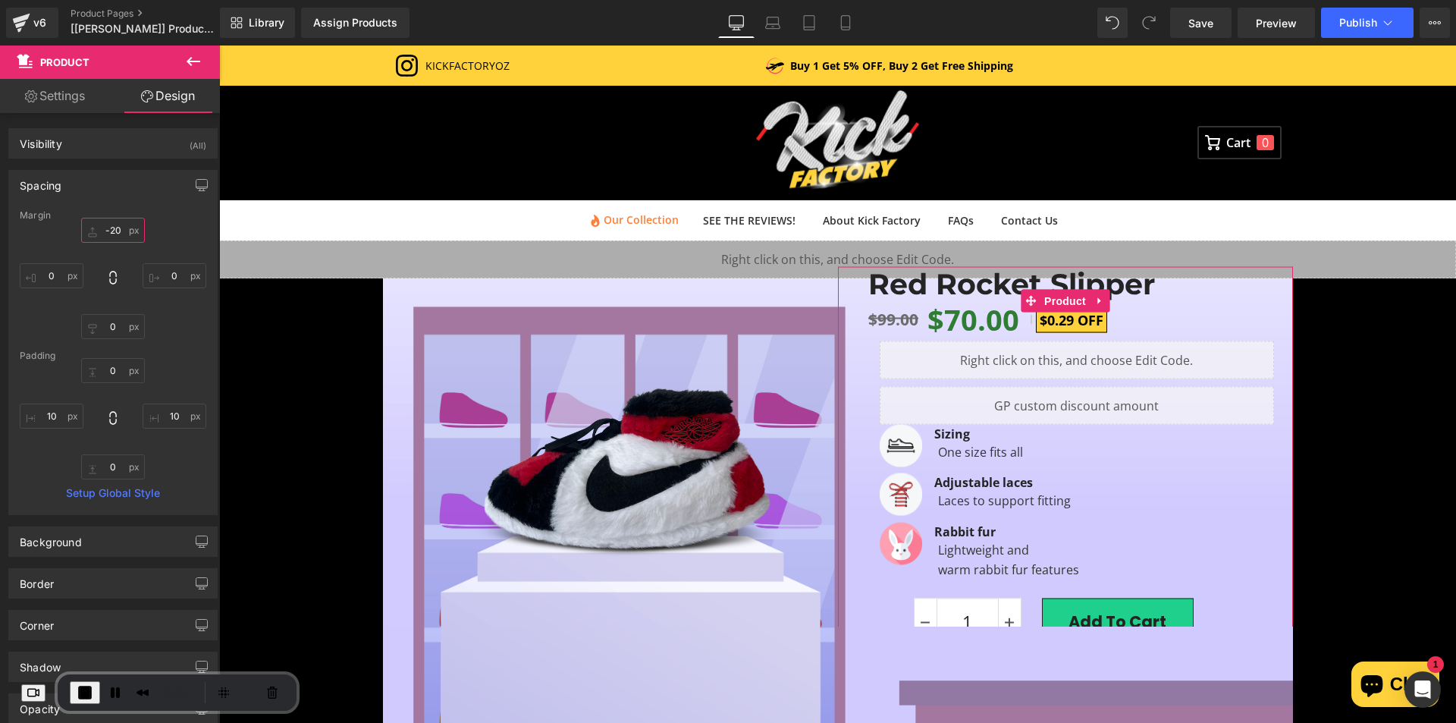
click at [118, 224] on input "-20" at bounding box center [113, 230] width 64 height 25
click at [219, 45] on div at bounding box center [219, 45] width 0 height 0
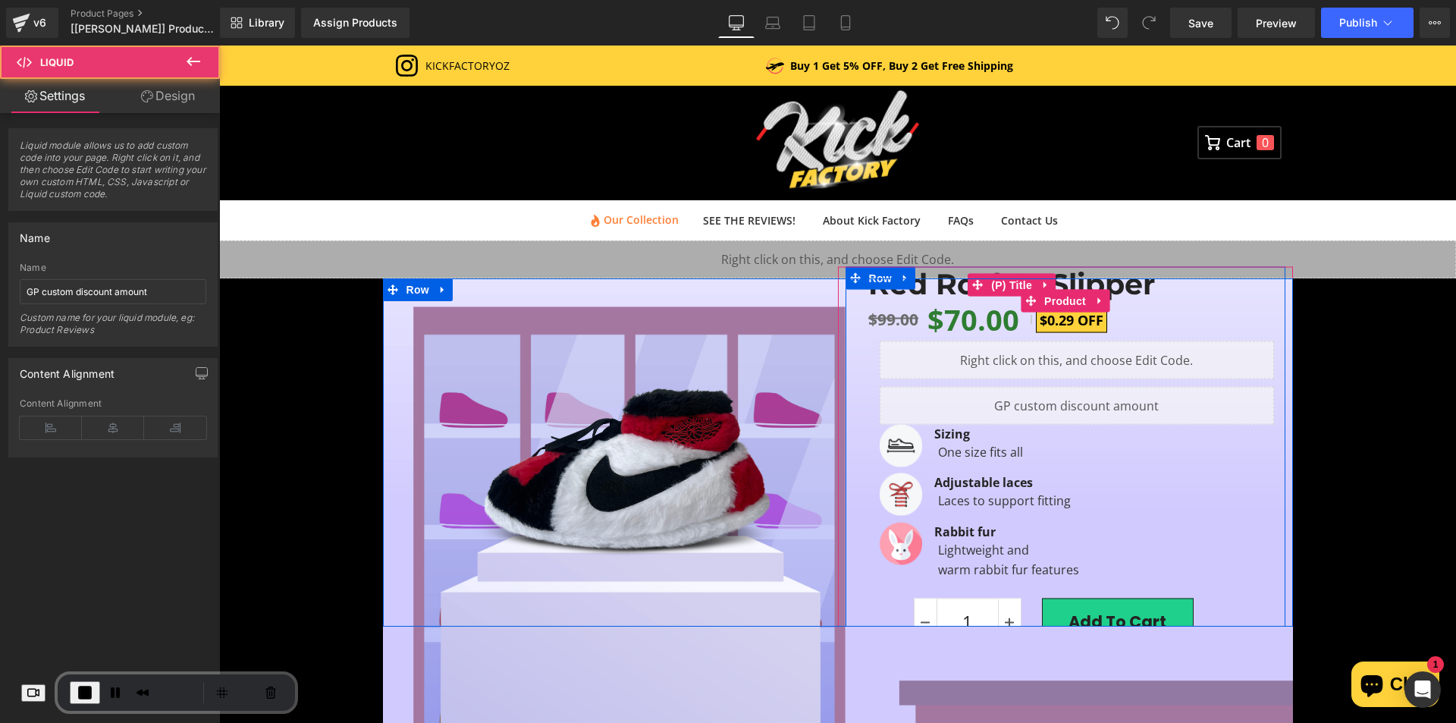
click at [868, 291] on link "Red Rocket Slipper" at bounding box center [1011, 284] width 287 height 35
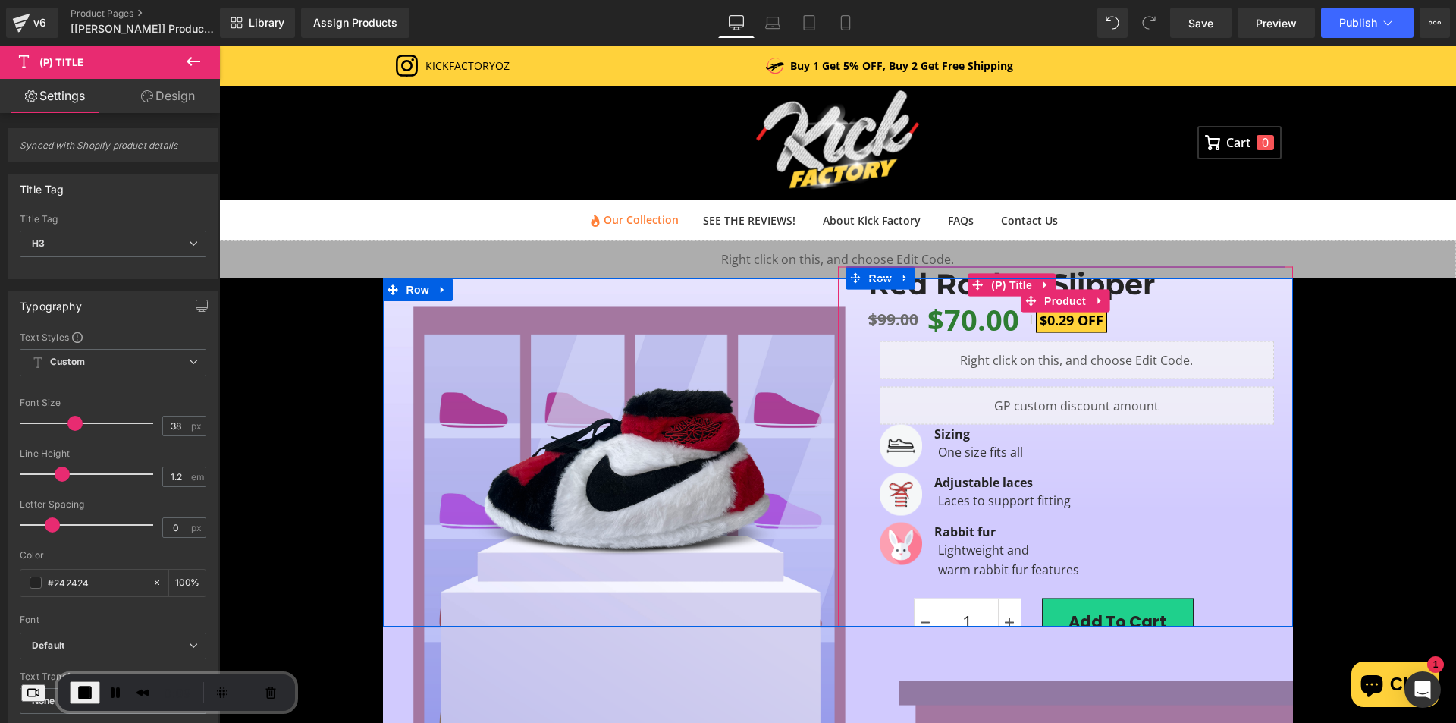
click at [868, 294] on link "Red Rocket Slipper" at bounding box center [1011, 284] width 287 height 35
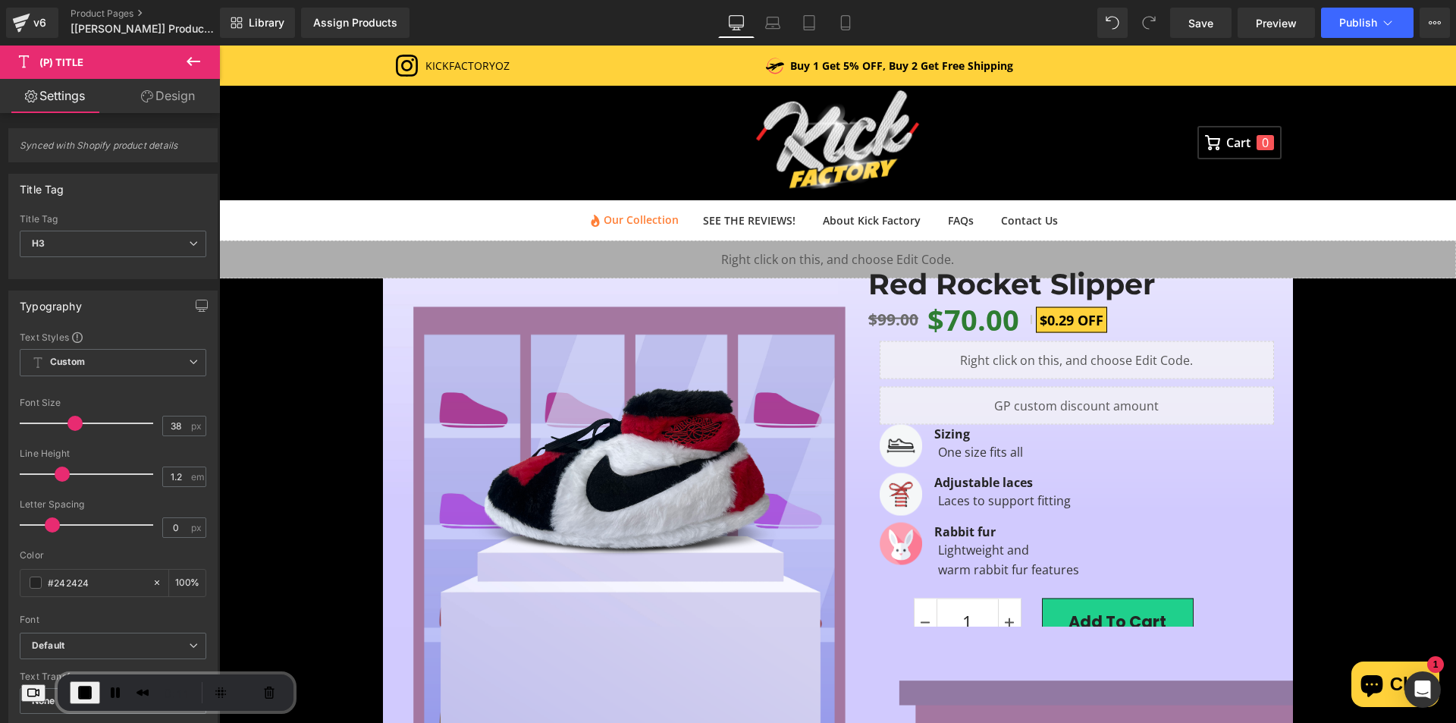
click at [165, 86] on link "Design" at bounding box center [168, 96] width 110 height 34
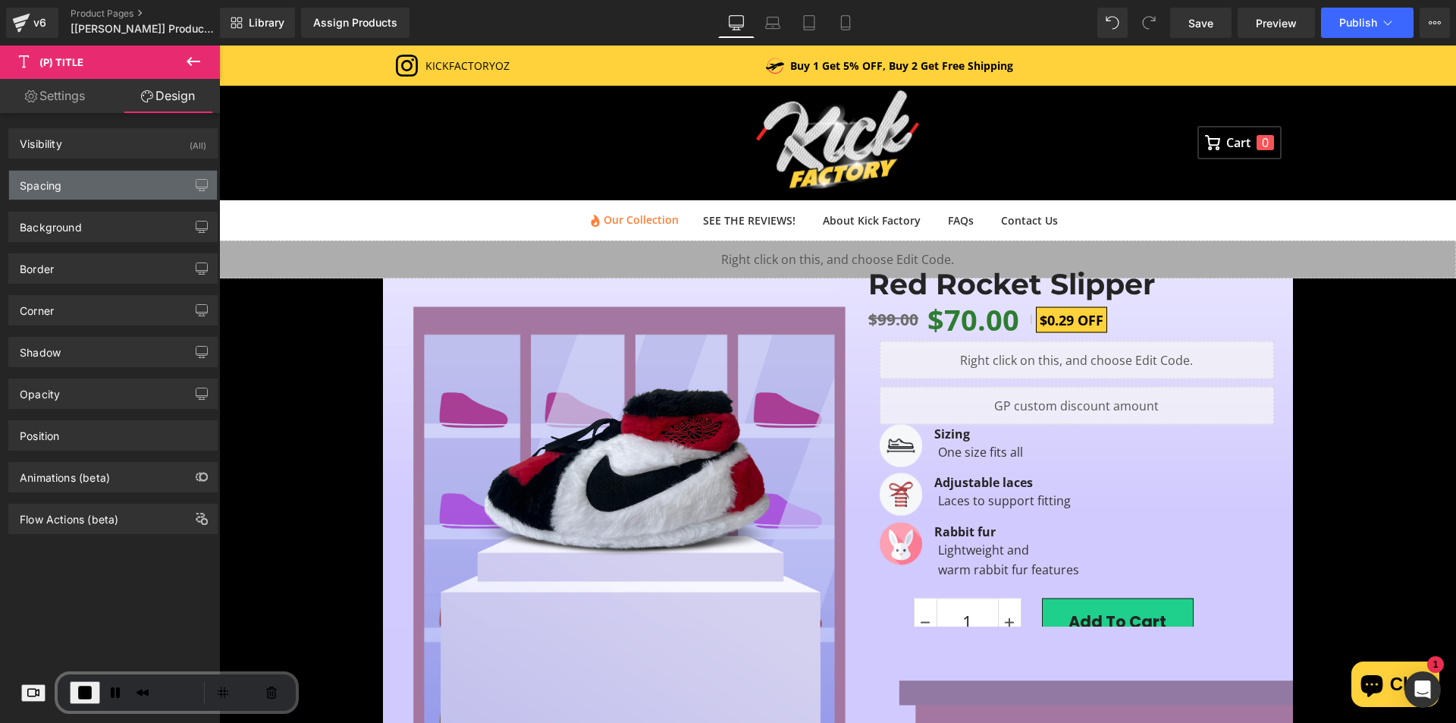
click at [110, 196] on div "Spacing" at bounding box center [113, 185] width 208 height 29
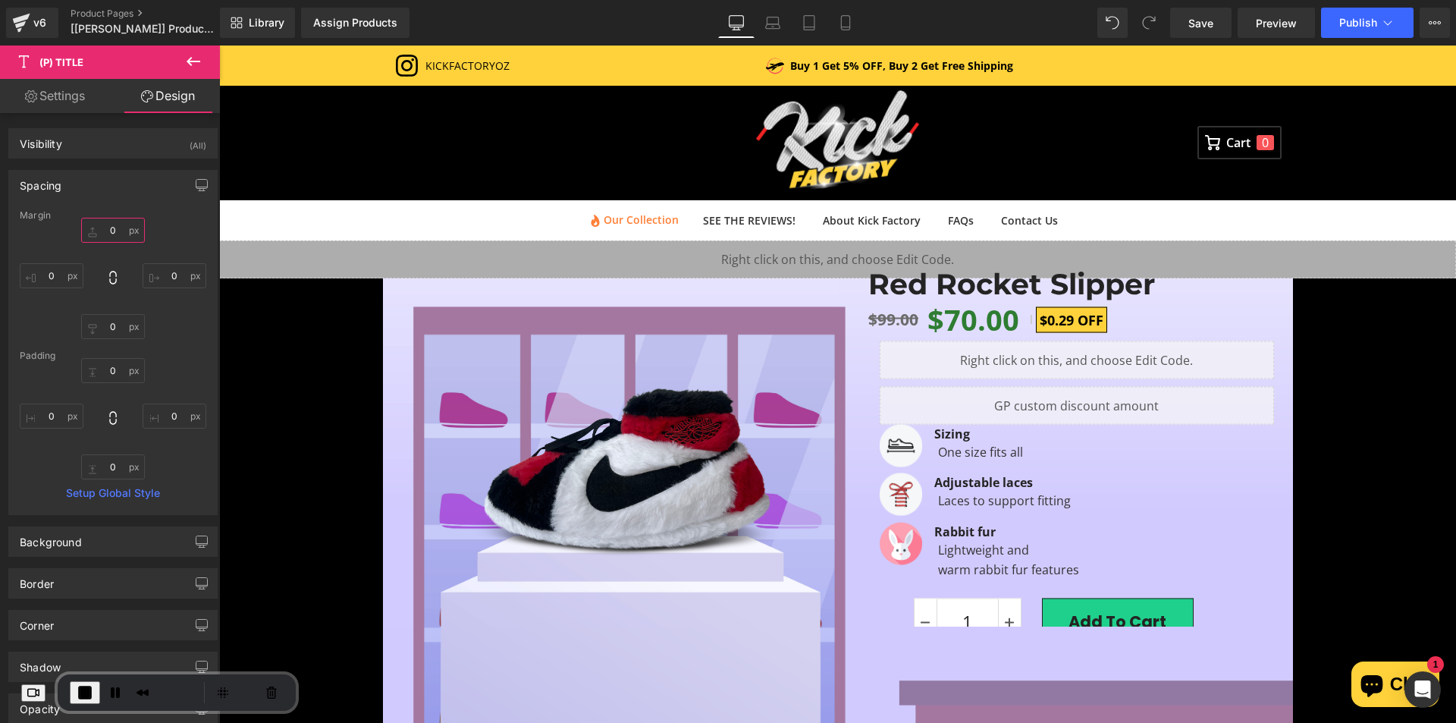
click at [111, 221] on input "text" at bounding box center [113, 230] width 64 height 25
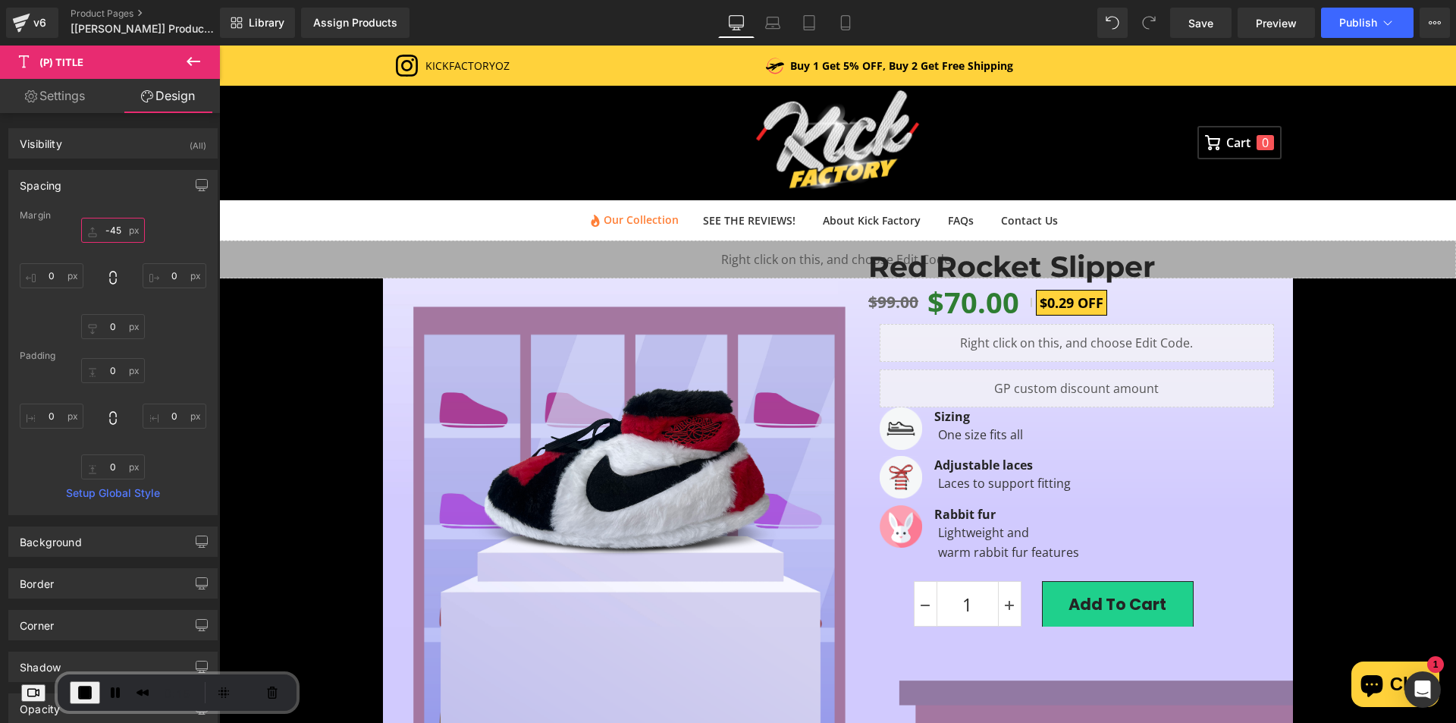
click at [115, 232] on input "-45" at bounding box center [113, 230] width 64 height 25
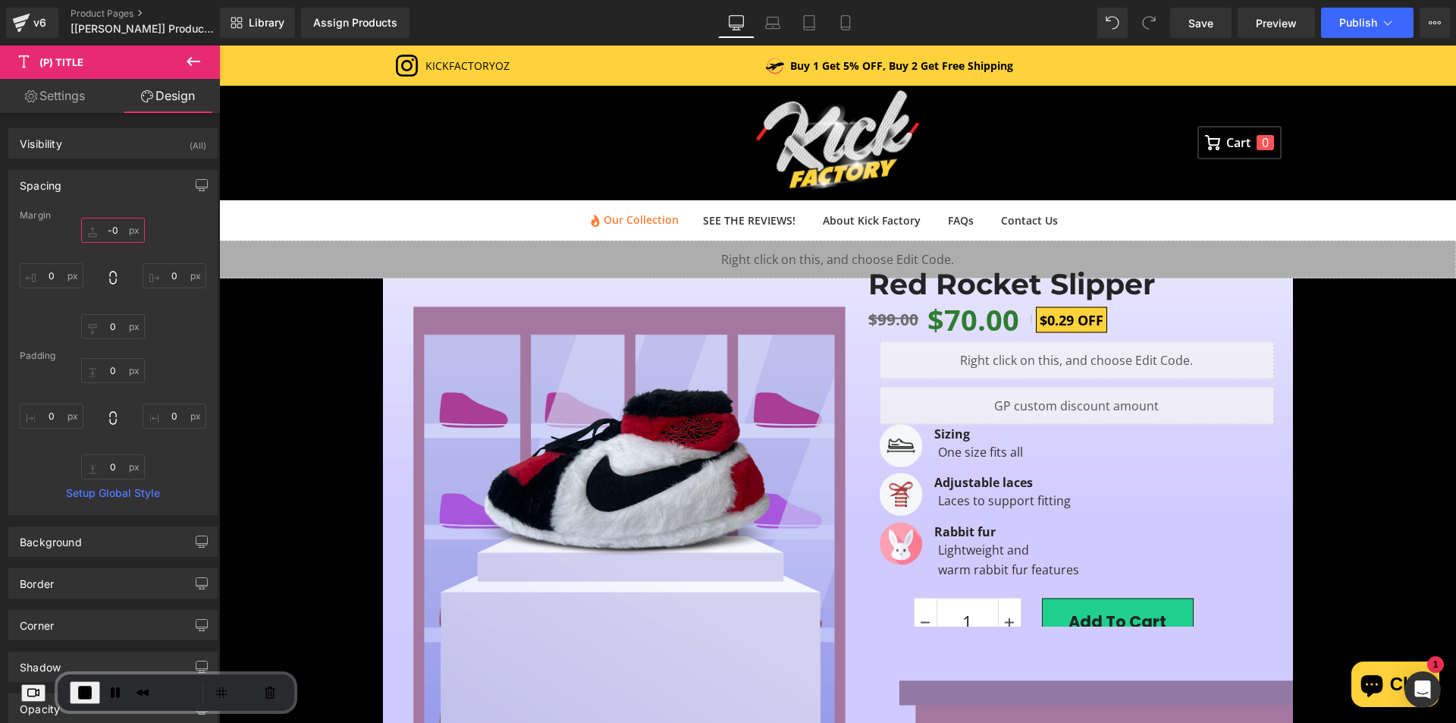
type input "-"
click at [846, 18] on icon at bounding box center [845, 22] width 15 height 15
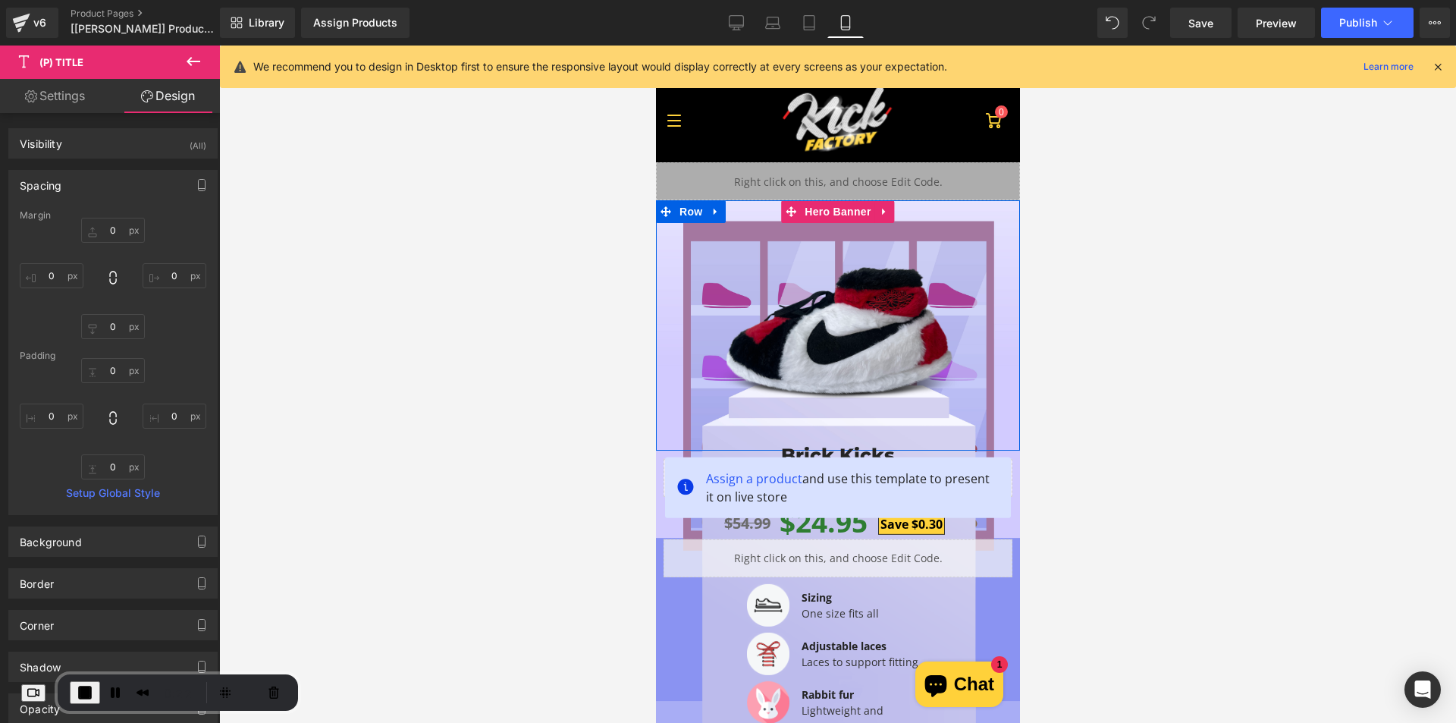
click at [738, 212] on div "Image" at bounding box center [837, 325] width 364 height 250
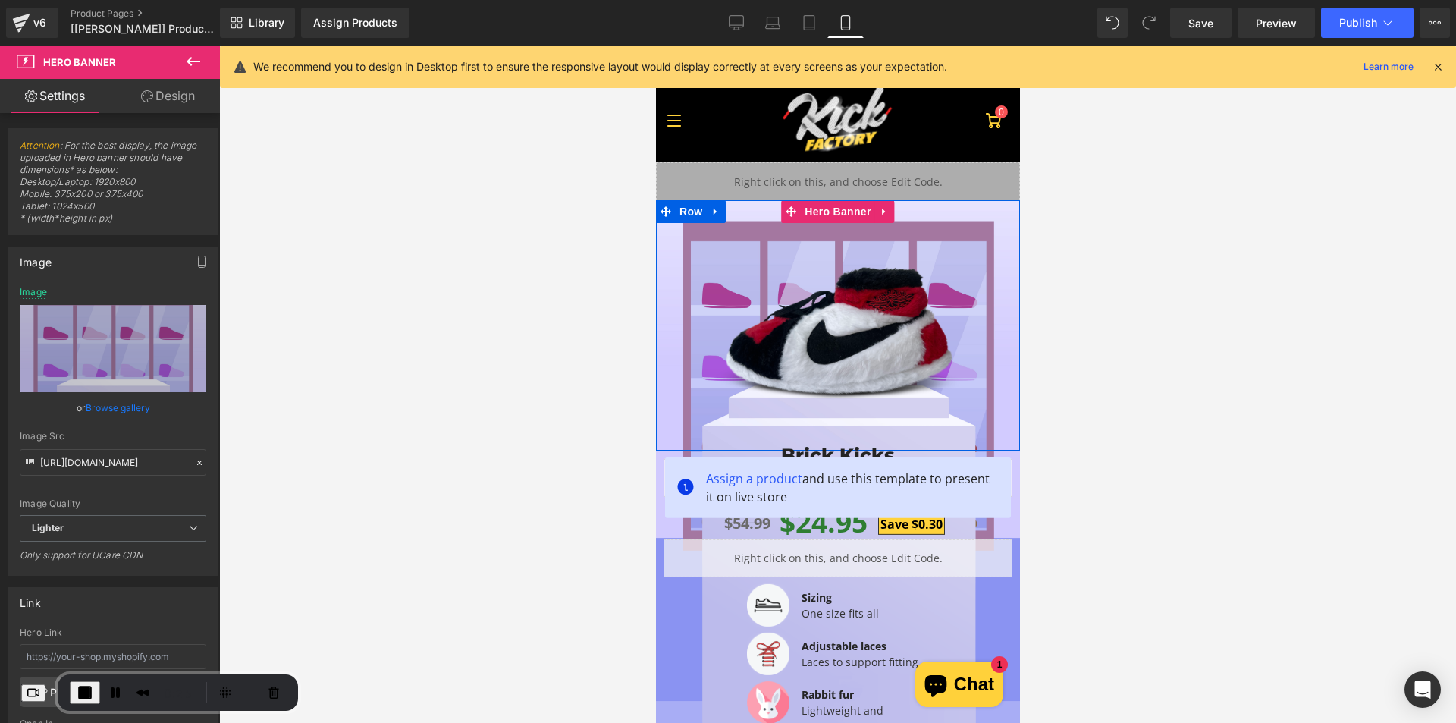
click at [730, 260] on div "Image" at bounding box center [837, 326] width 364 height 136
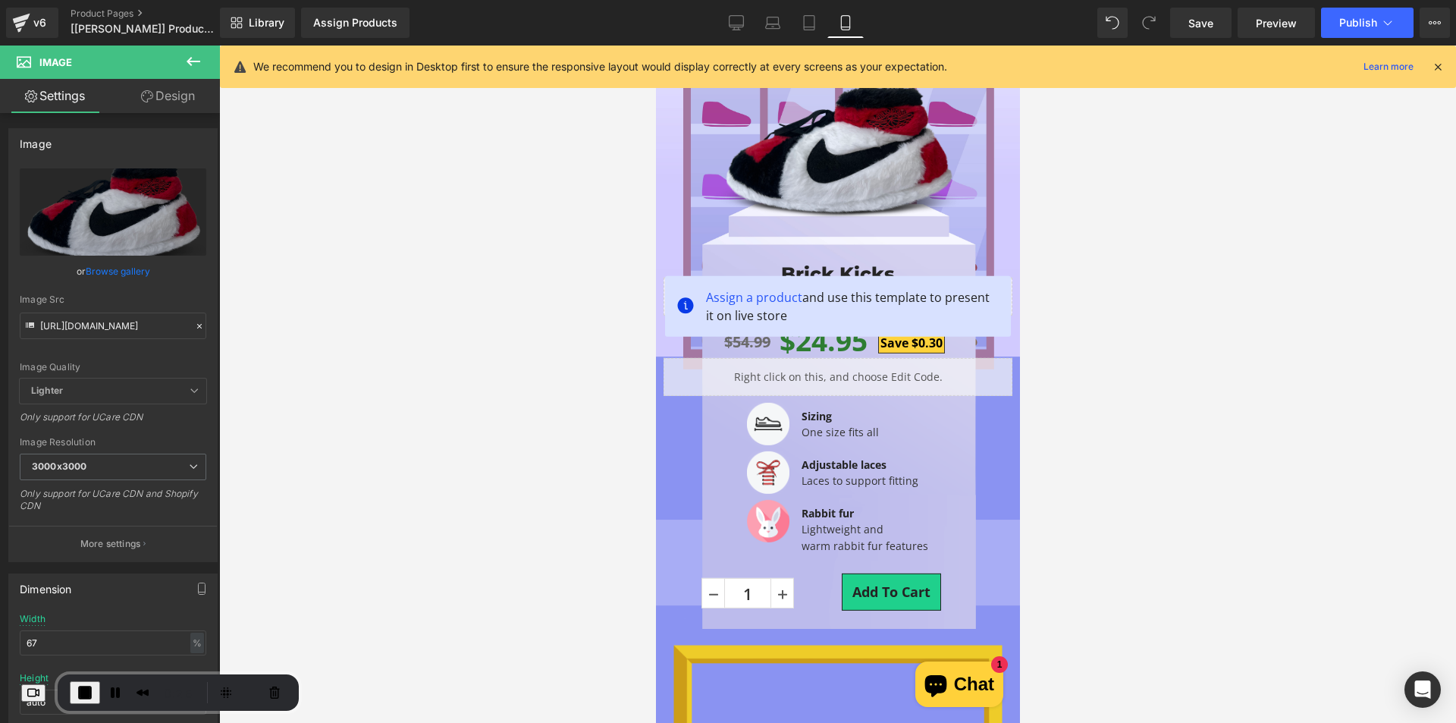
scroll to position [152, 0]
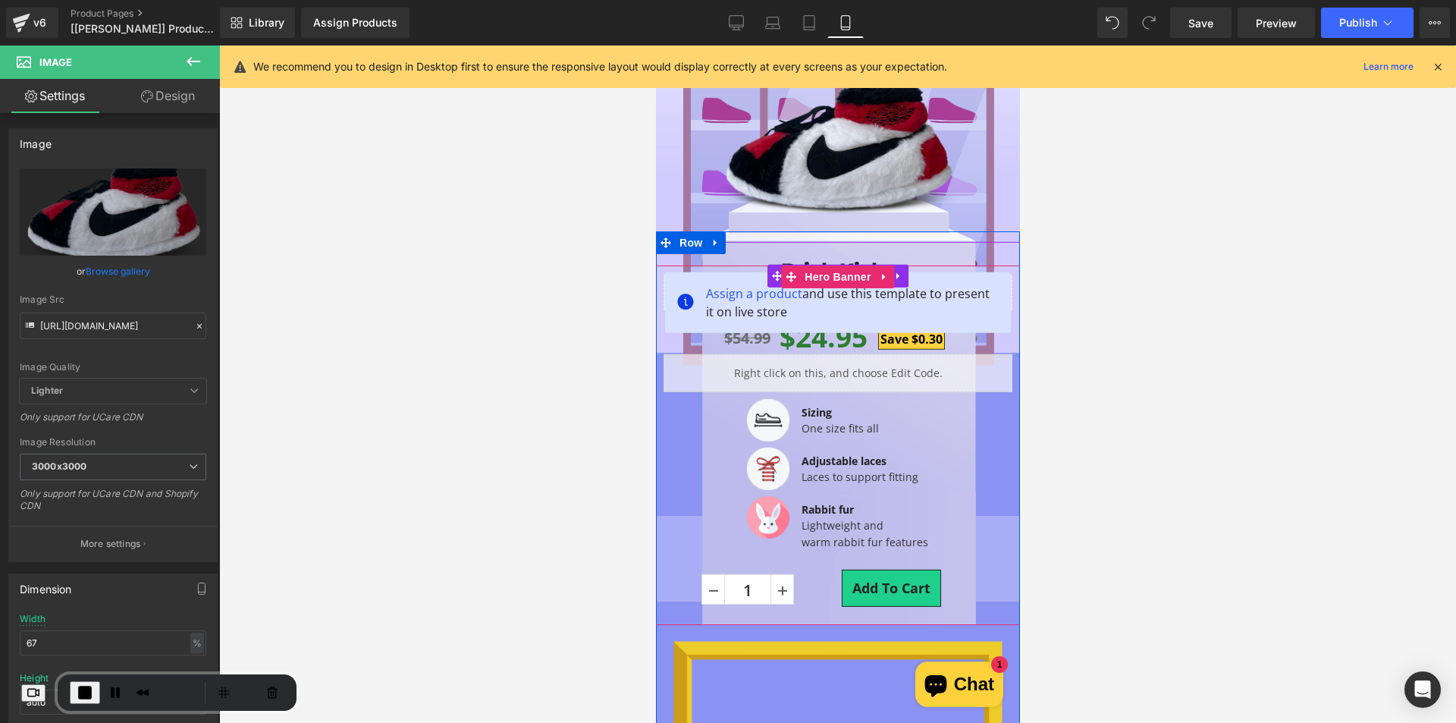
click at [704, 422] on div "Brick Kicks (P) Title Liquid $54.99 $24.95 Save $0.30 (P) Price Liquid Image Si…" at bounding box center [837, 445] width 349 height 406
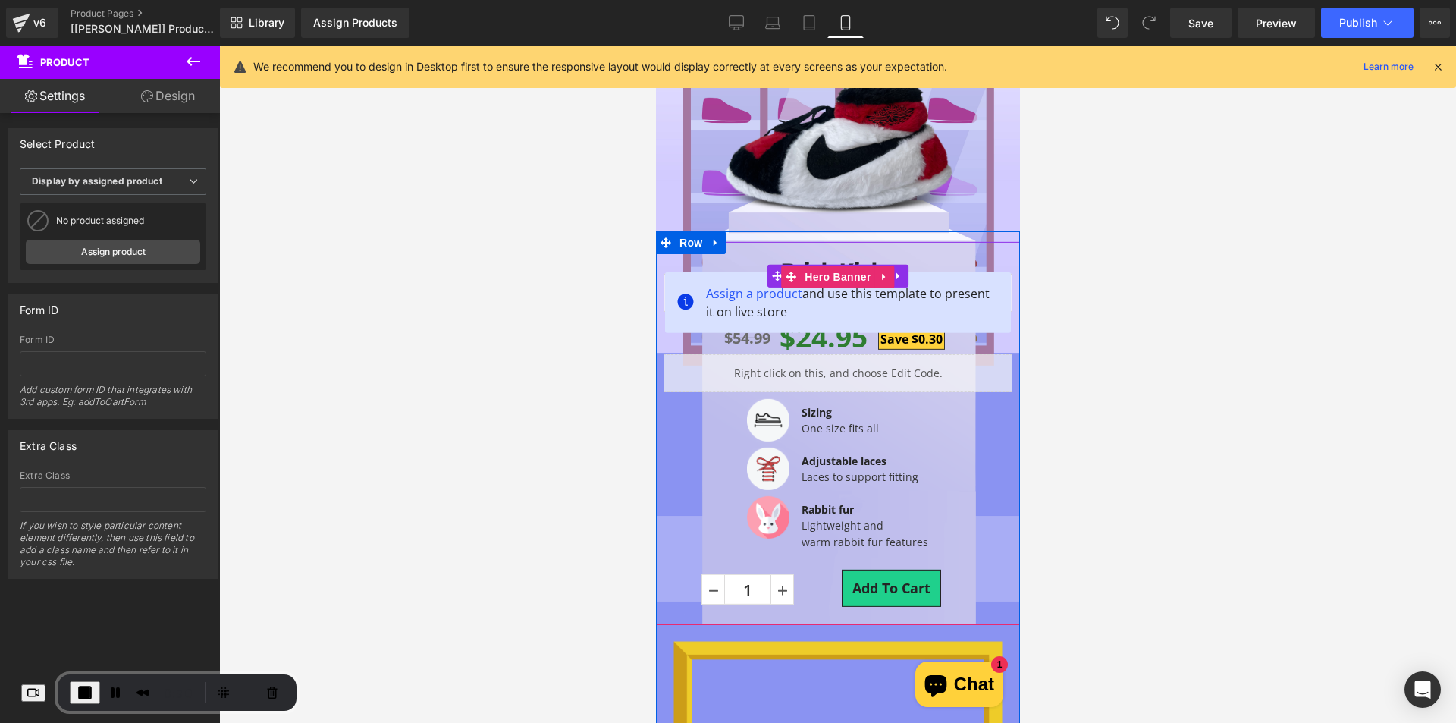
click at [726, 398] on div "Brick Kicks (P) Title Liquid $54.99 $24.95 Save $0.30 (P) Price Liquid Image Si…" at bounding box center [837, 445] width 349 height 406
click at [684, 246] on span "Row" at bounding box center [690, 242] width 30 height 23
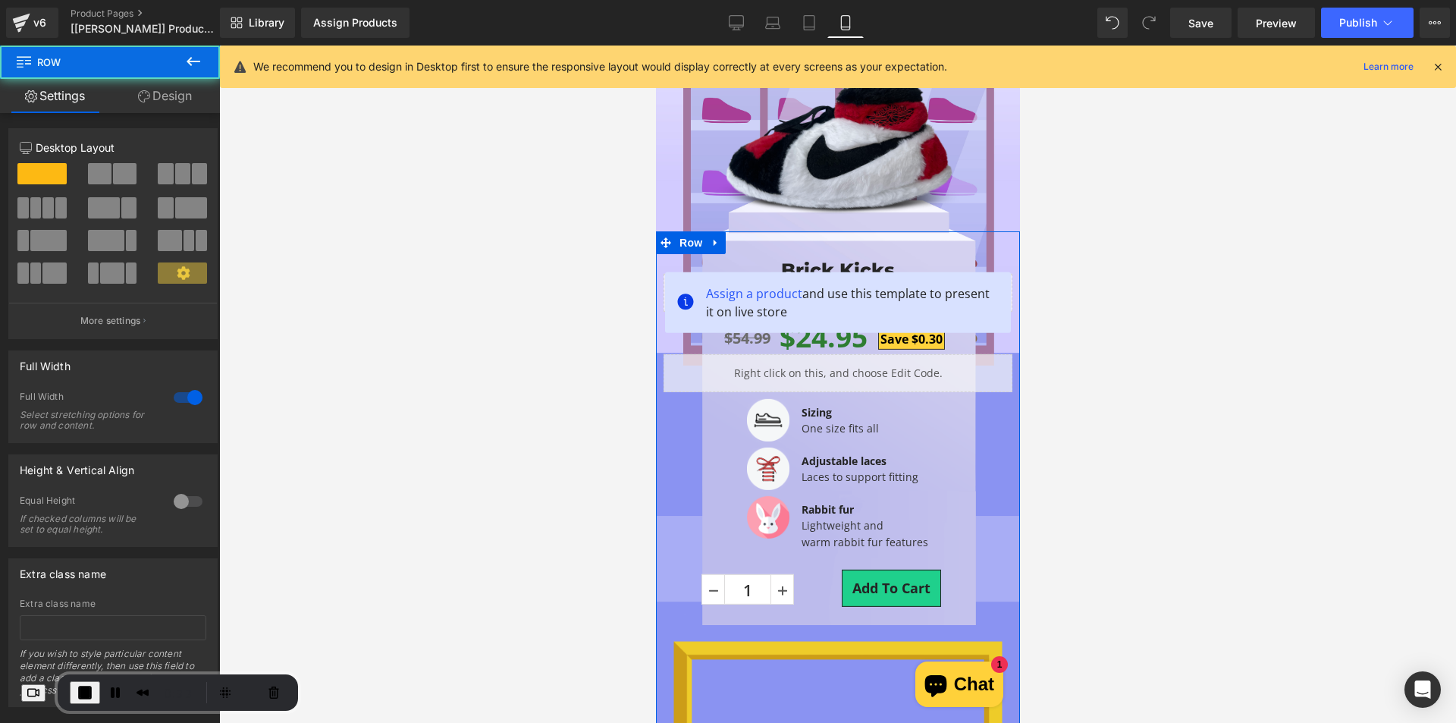
click at [167, 98] on link "Design" at bounding box center [165, 96] width 110 height 34
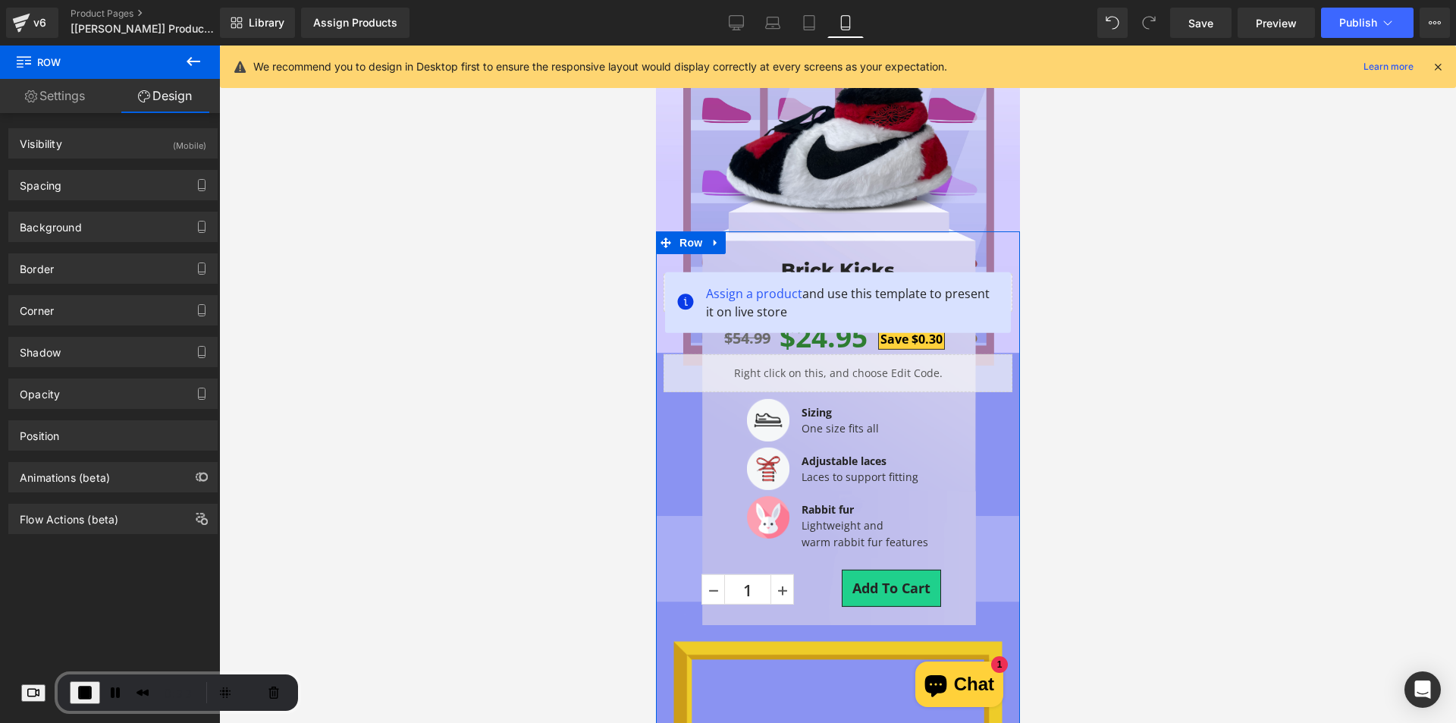
click at [107, 200] on div "Background Color & Image color Color transparent 0 % Image Replace Image Upload…" at bounding box center [113, 221] width 227 height 42
click at [111, 189] on div "Spacing" at bounding box center [113, 185] width 208 height 29
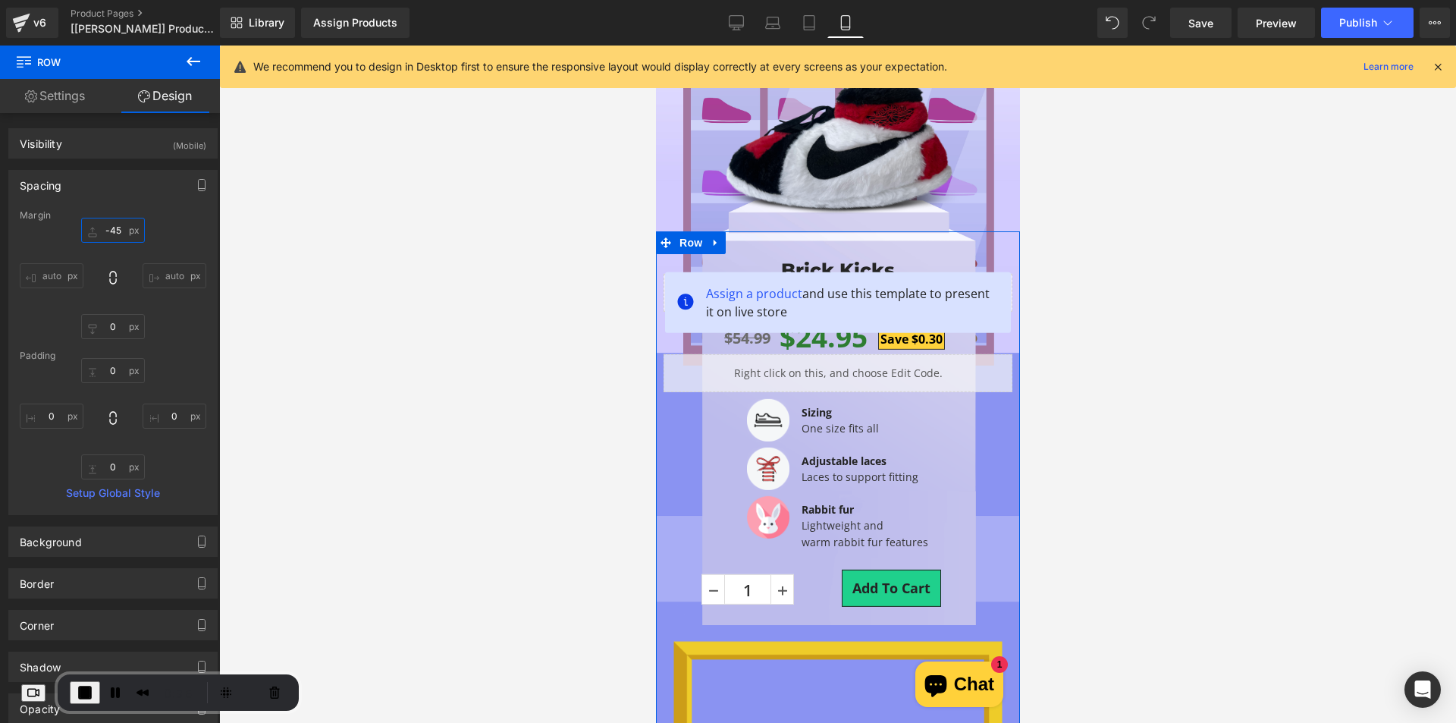
click at [112, 234] on input "-45" at bounding box center [113, 230] width 64 height 25
type input "0-"
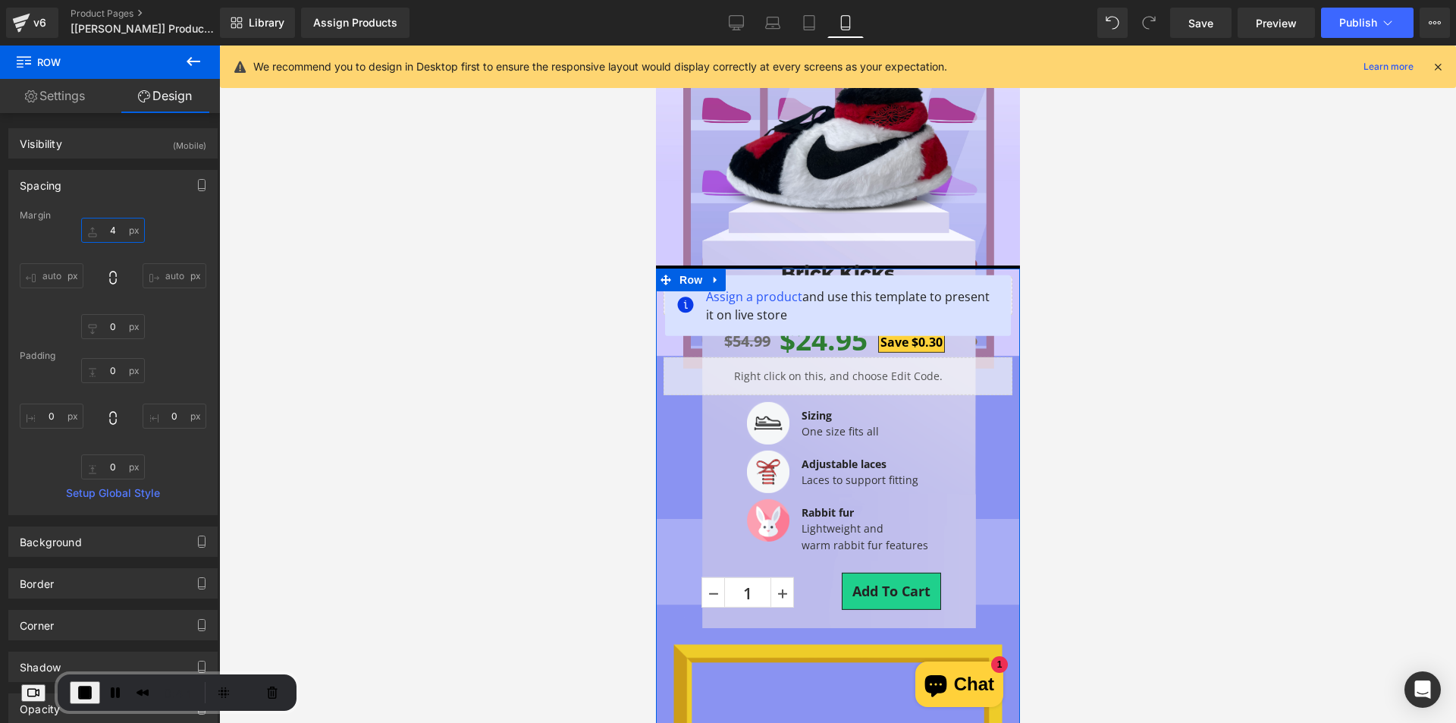
type input "4-"
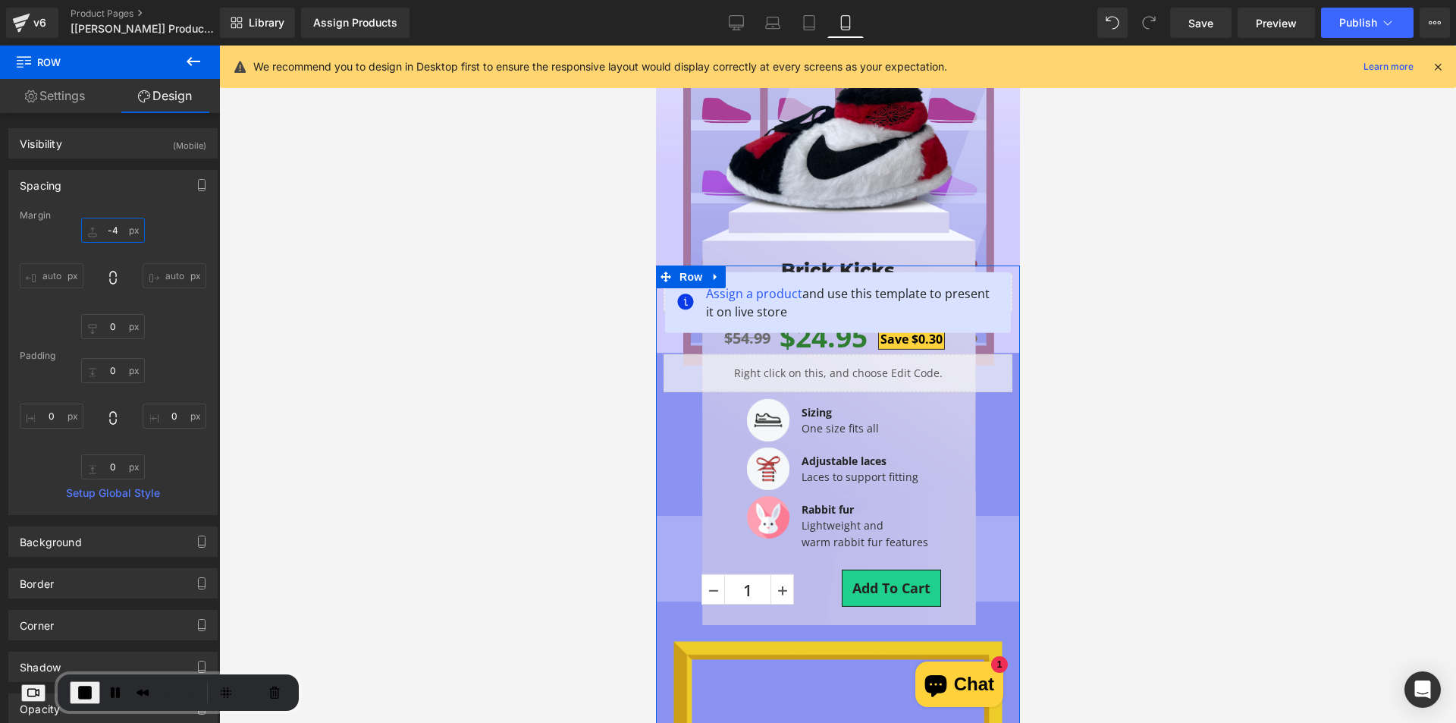
type input "-45"
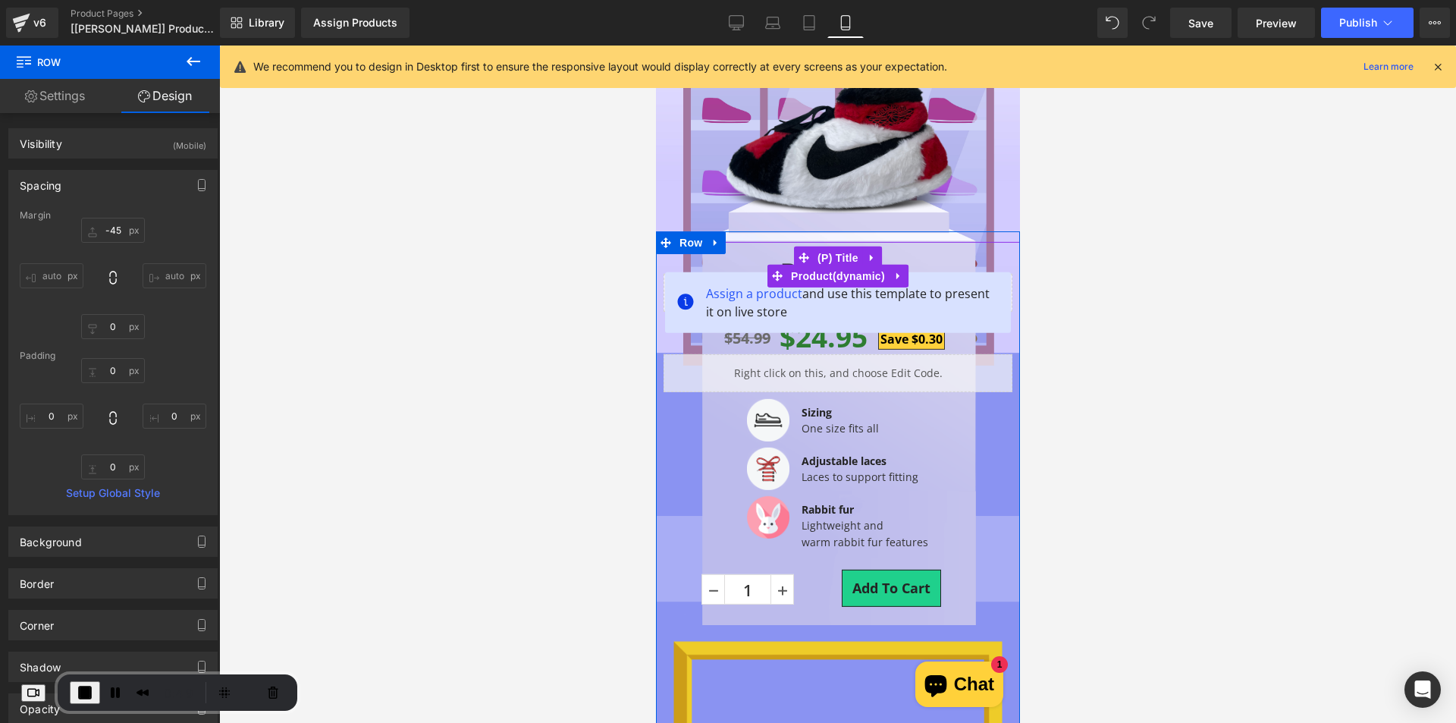
click at [728, 254] on h3 "Brick Kicks" at bounding box center [837, 258] width 349 height 32
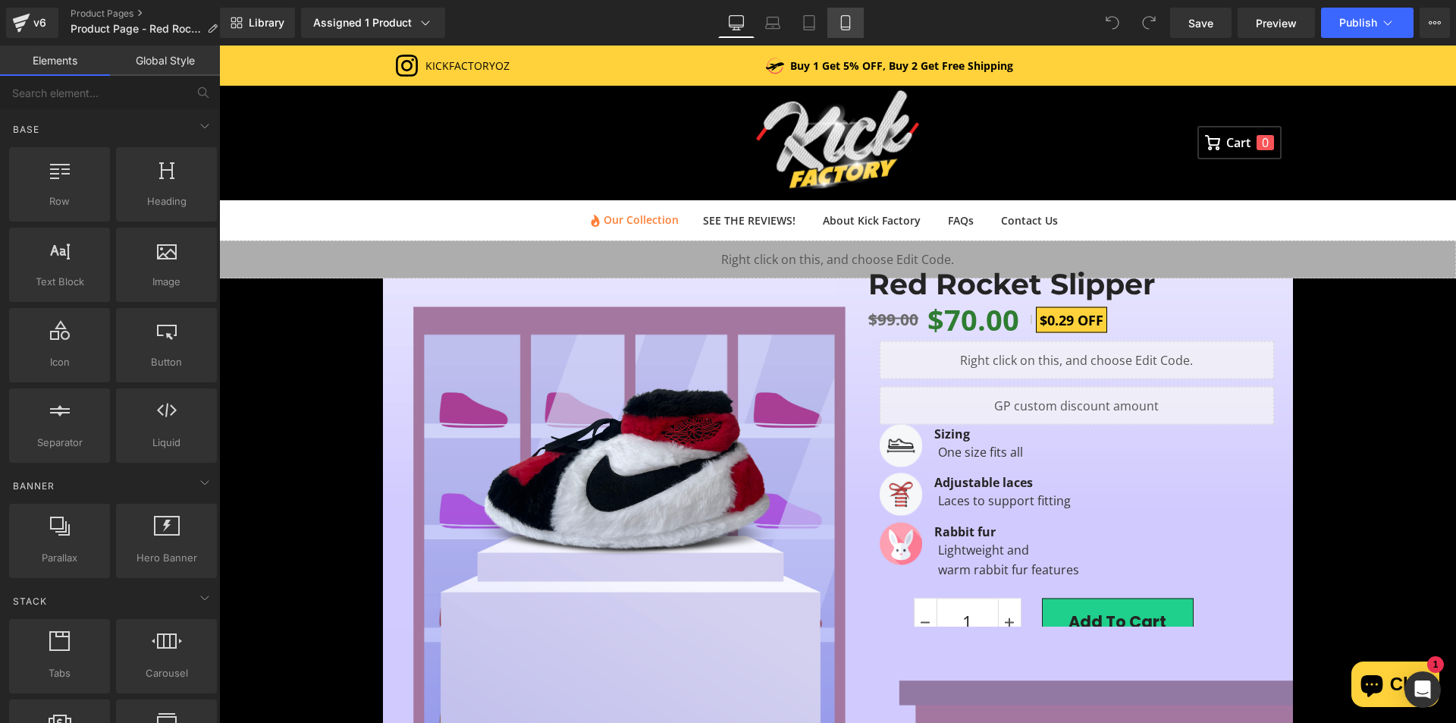
click at [849, 16] on icon at bounding box center [845, 23] width 8 height 14
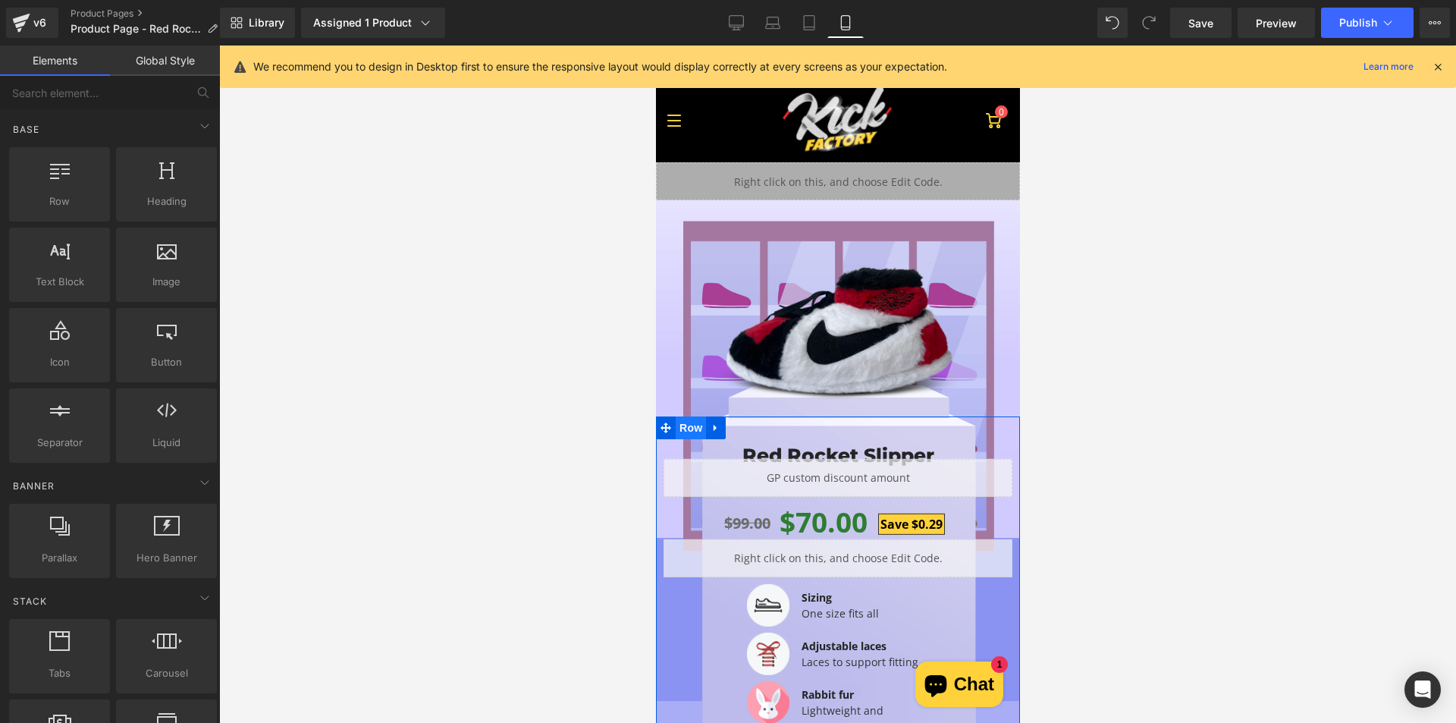
click at [677, 426] on span "Row" at bounding box center [690, 427] width 30 height 23
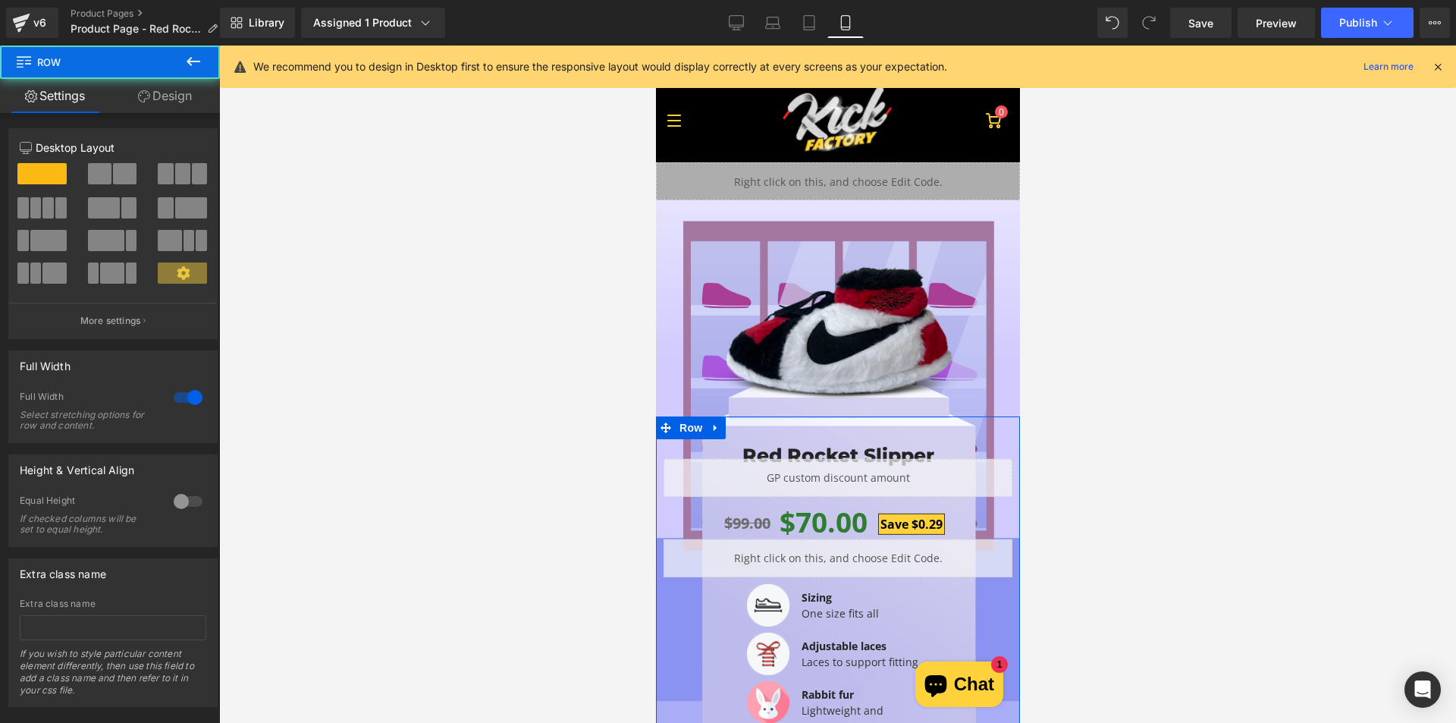
click at [149, 98] on link "Design" at bounding box center [165, 96] width 110 height 34
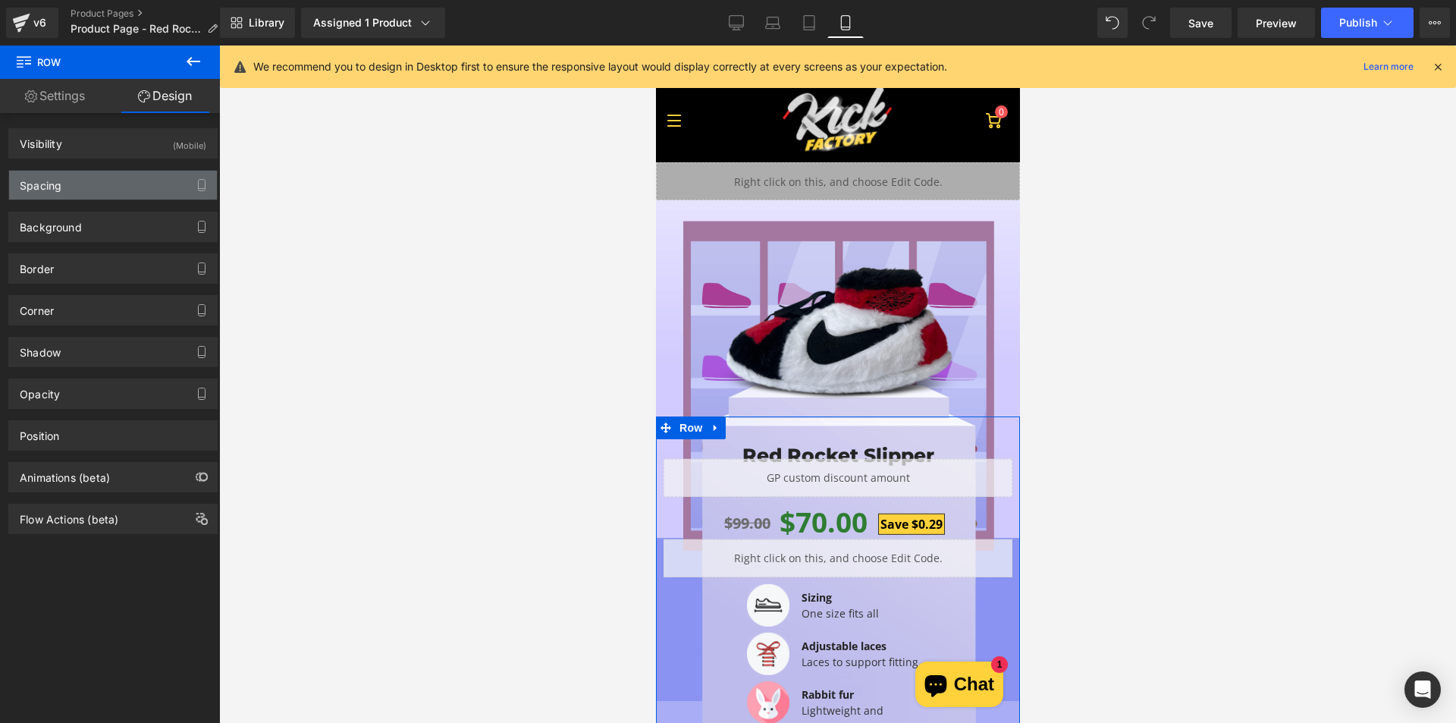
click at [121, 184] on div "Spacing" at bounding box center [113, 185] width 208 height 29
